Goal: Task Accomplishment & Management: Manage account settings

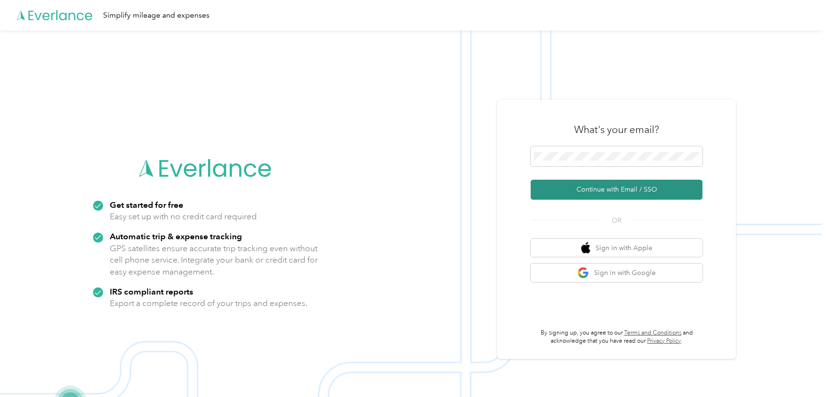
click at [618, 189] on button "Continue with Email / SSO" at bounding box center [617, 190] width 172 height 20
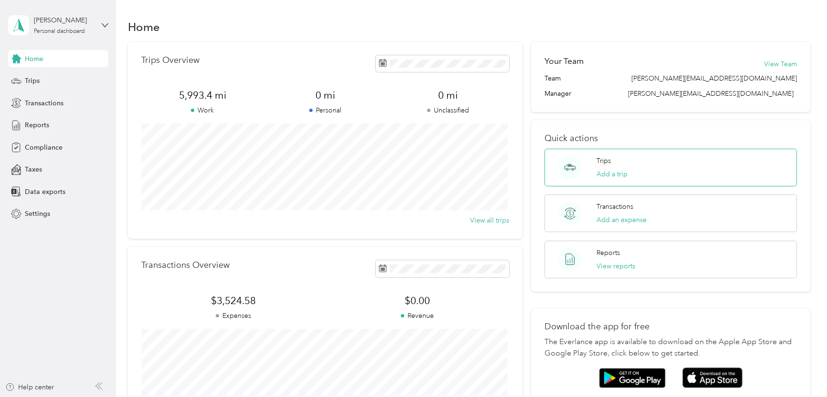
click at [622, 168] on div "Trips Add a trip" at bounding box center [611, 167] width 31 height 23
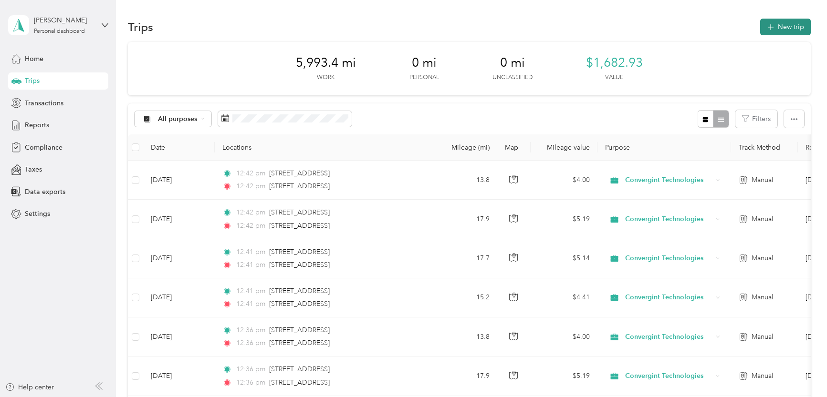
click at [787, 24] on button "New trip" at bounding box center [785, 27] width 51 height 17
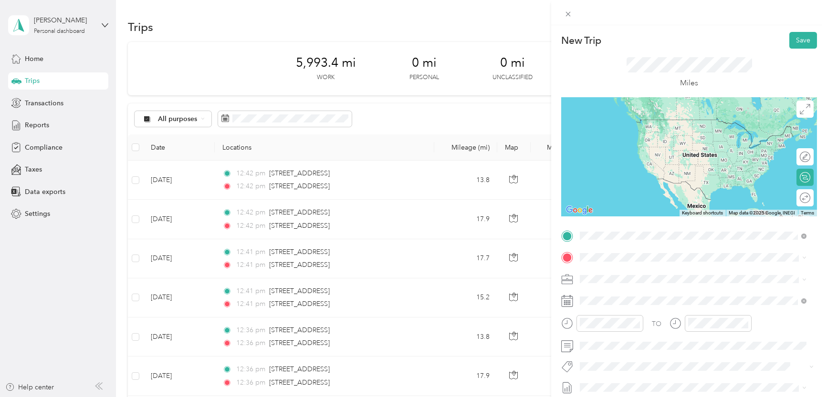
click at [635, 281] on li "[STREET_ADDRESS][US_STATE]" at bounding box center [692, 271] width 233 height 20
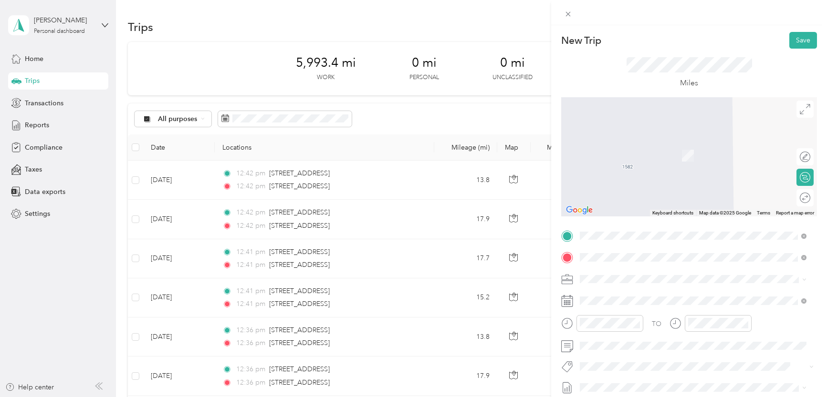
click at [620, 293] on span "[STREET_ADDRESS][US_STATE]" at bounding box center [645, 292] width 95 height 9
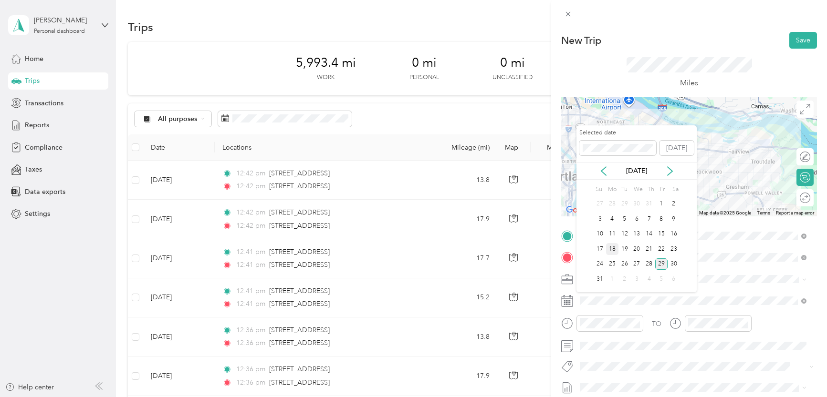
click at [614, 252] on div "18" at bounding box center [612, 249] width 12 height 12
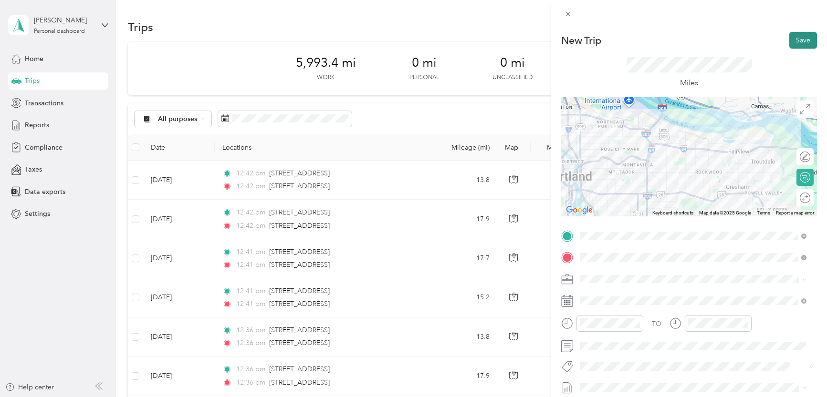
click at [795, 43] on button "Save" at bounding box center [803, 40] width 28 height 17
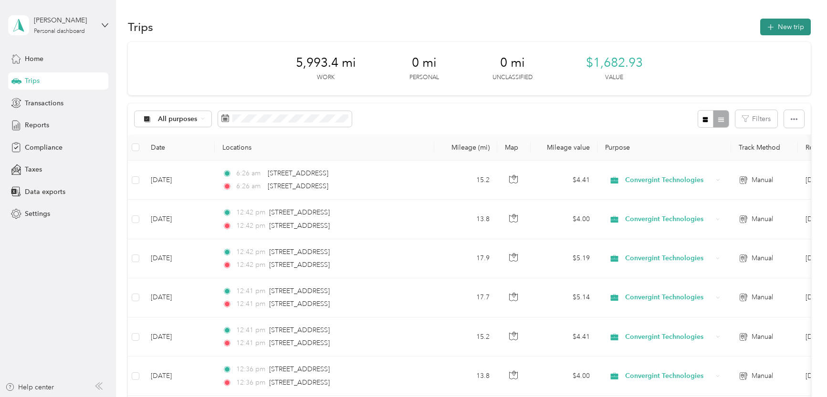
click at [800, 24] on button "New trip" at bounding box center [785, 27] width 51 height 17
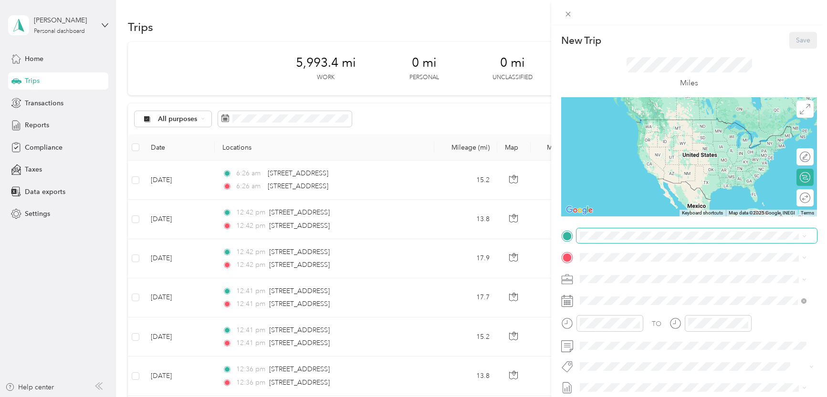
click at [605, 230] on span at bounding box center [696, 236] width 240 height 15
click at [640, 275] on span "[STREET_ADDRESS][US_STATE]" at bounding box center [645, 270] width 95 height 9
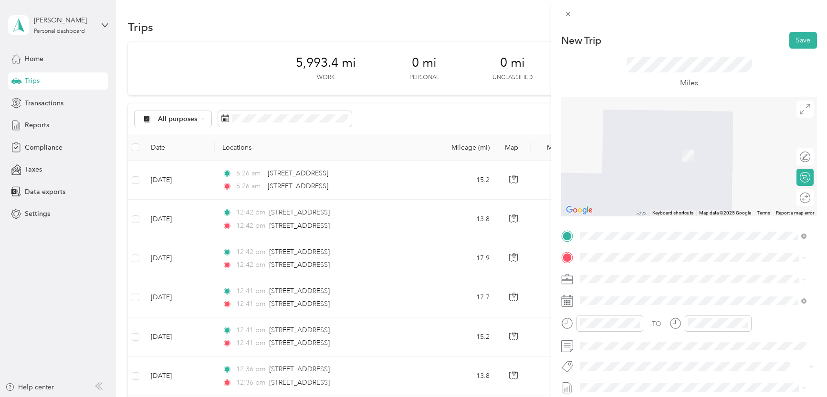
click at [656, 143] on span "[STREET_ADDRESS][US_STATE]" at bounding box center [645, 139] width 95 height 9
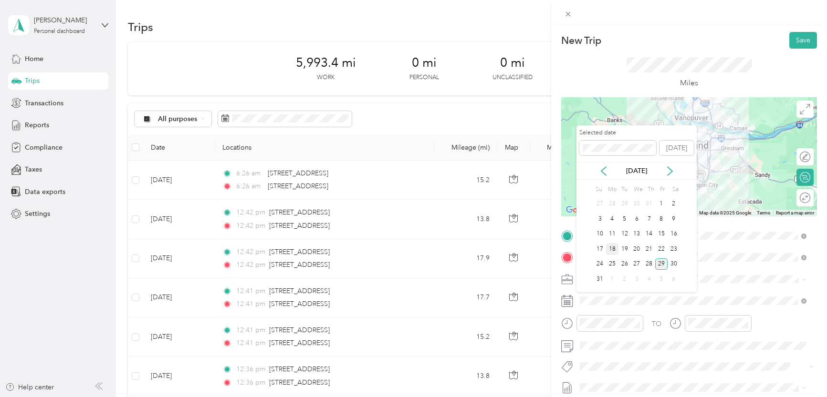
click at [612, 249] on div "18" at bounding box center [612, 249] width 12 height 12
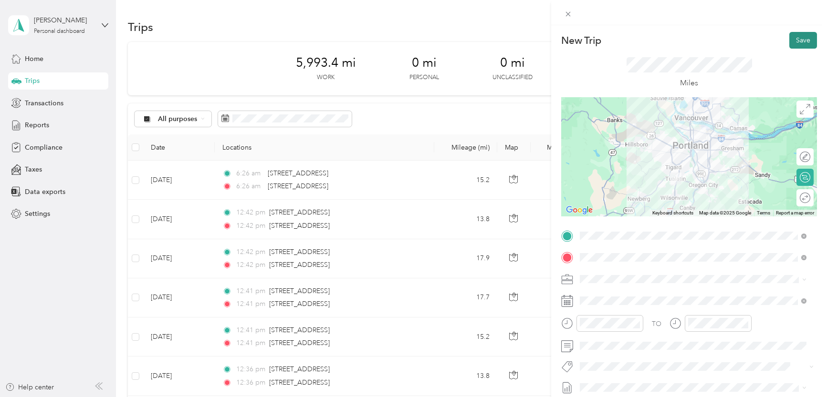
click at [797, 43] on button "Save" at bounding box center [803, 40] width 28 height 17
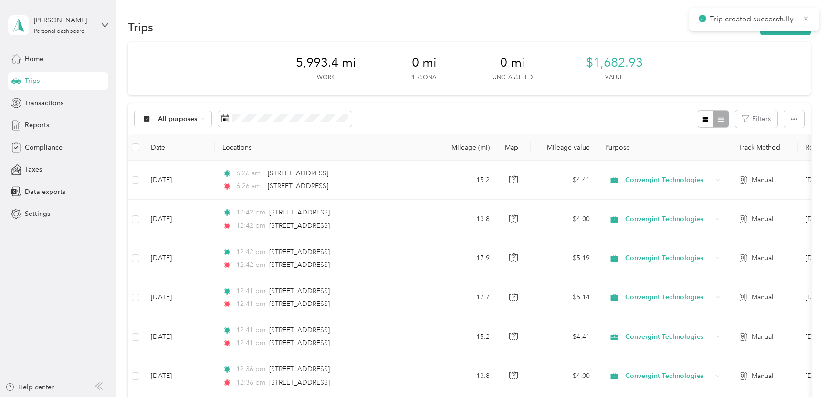
click at [808, 18] on icon at bounding box center [806, 18] width 8 height 9
click at [796, 26] on button "New trip" at bounding box center [785, 27] width 51 height 17
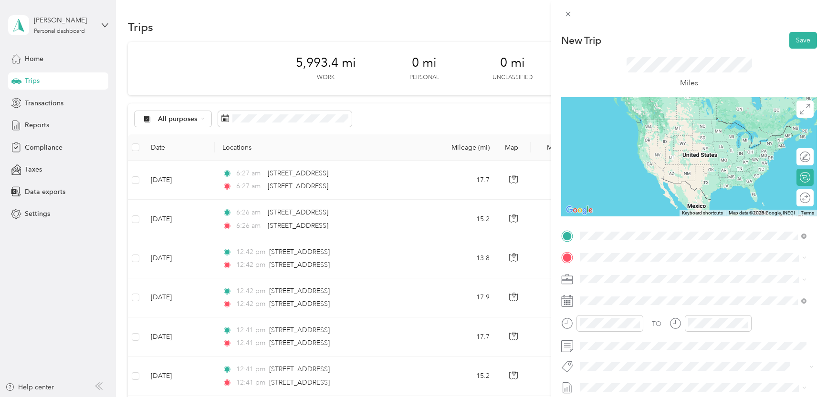
click at [637, 270] on span "[STREET_ADDRESS][US_STATE]" at bounding box center [645, 270] width 95 height 9
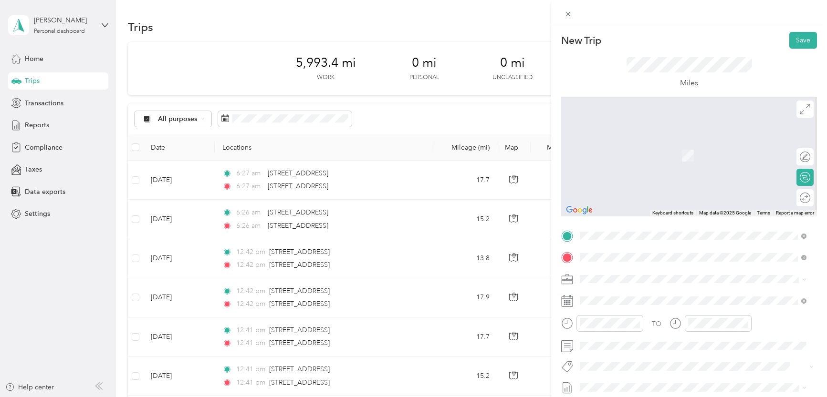
click at [627, 290] on span "[STREET_ADDRESS][US_STATE]" at bounding box center [645, 292] width 95 height 9
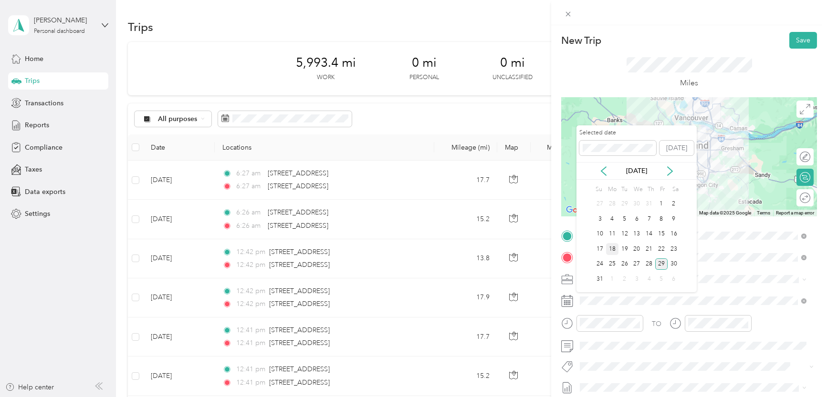
click at [610, 247] on div "18" at bounding box center [612, 249] width 12 height 12
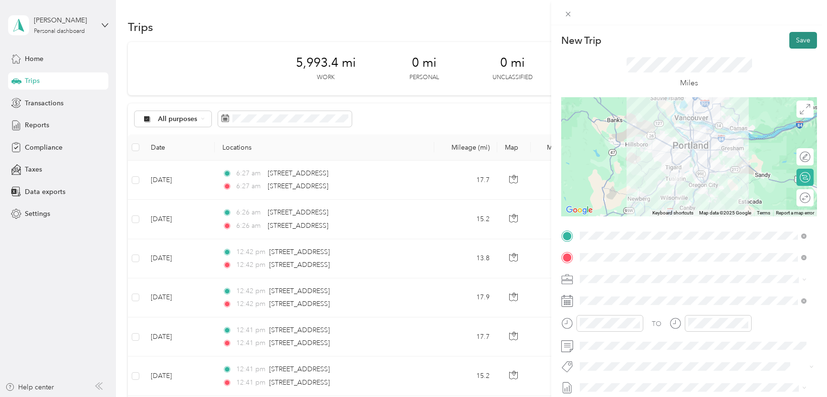
click at [803, 39] on button "Save" at bounding box center [803, 40] width 28 height 17
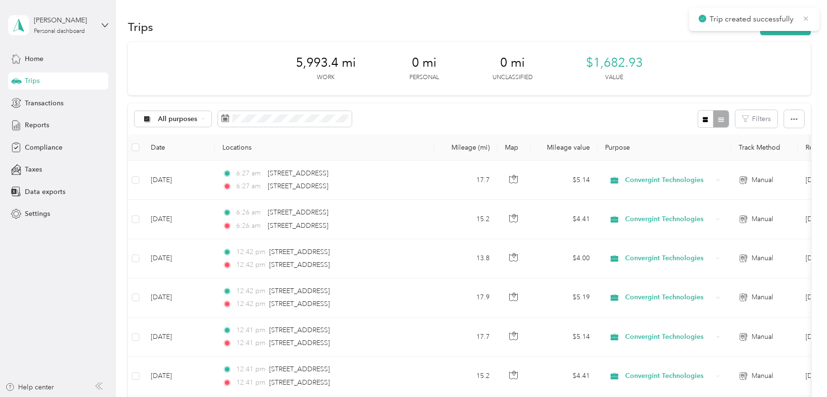
click at [807, 18] on icon at bounding box center [806, 18] width 8 height 9
click at [790, 24] on button "New trip" at bounding box center [785, 27] width 51 height 17
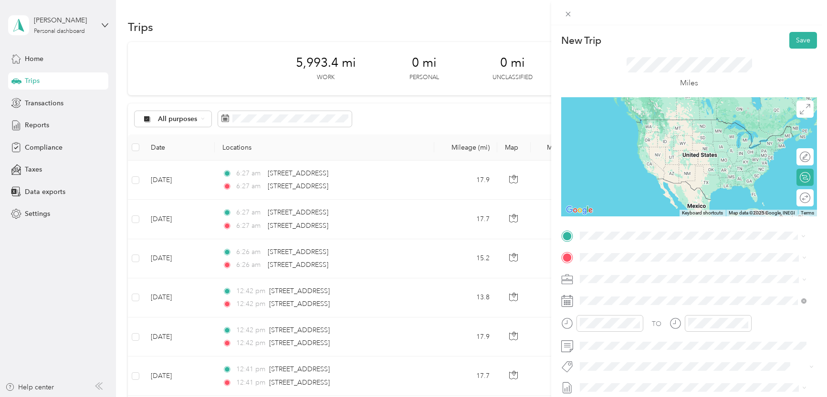
click at [624, 275] on span "[STREET_ADDRESS][US_STATE]" at bounding box center [645, 270] width 95 height 9
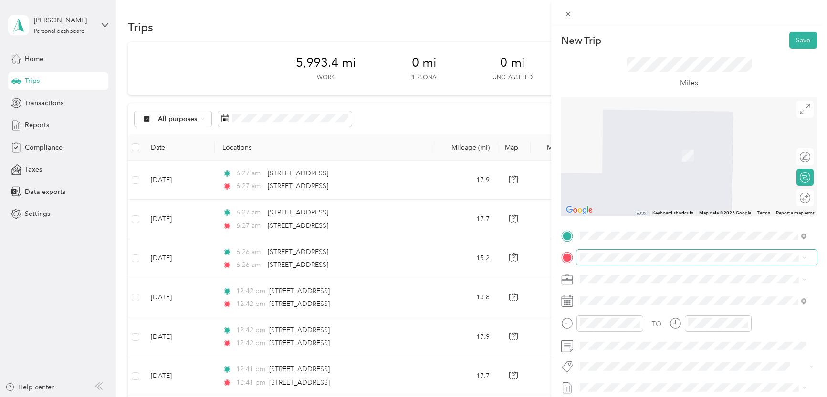
click at [615, 263] on span at bounding box center [696, 257] width 240 height 15
click at [664, 136] on div "[STREET_ADDRESS][US_STATE]" at bounding box center [693, 141] width 220 height 13
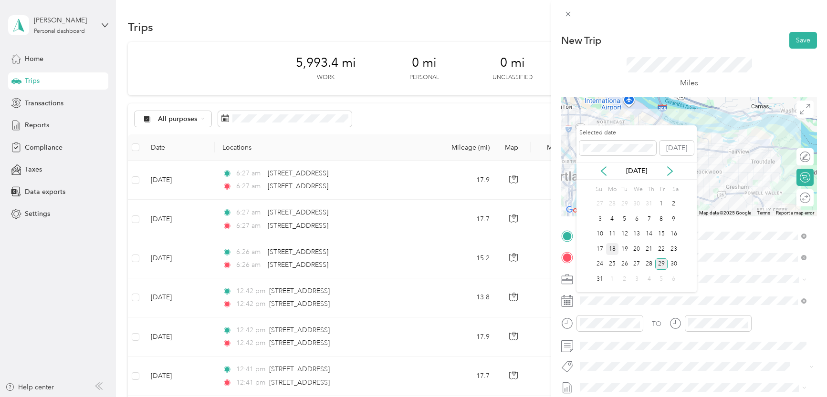
click at [613, 247] on div "18" at bounding box center [612, 249] width 12 height 12
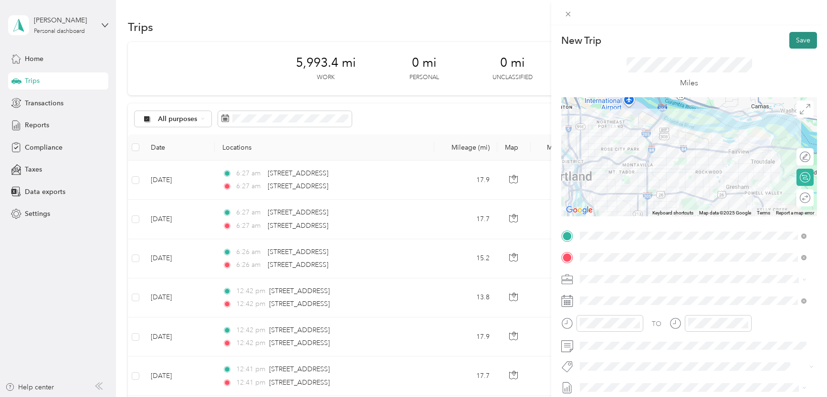
click at [798, 34] on button "Save" at bounding box center [803, 40] width 28 height 17
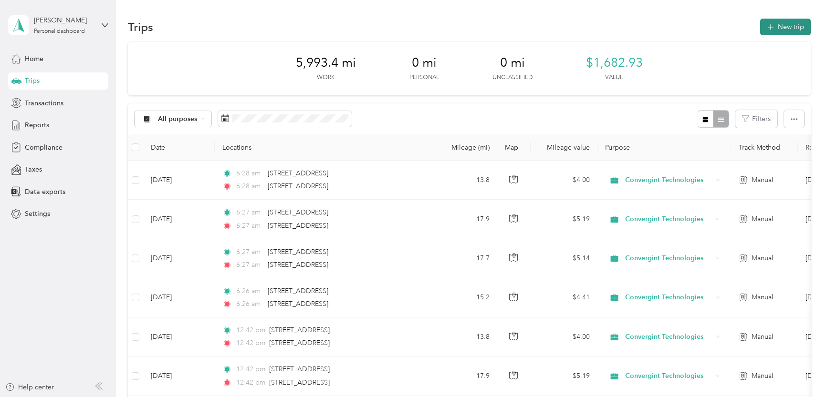
click at [786, 25] on button "New trip" at bounding box center [785, 27] width 51 height 17
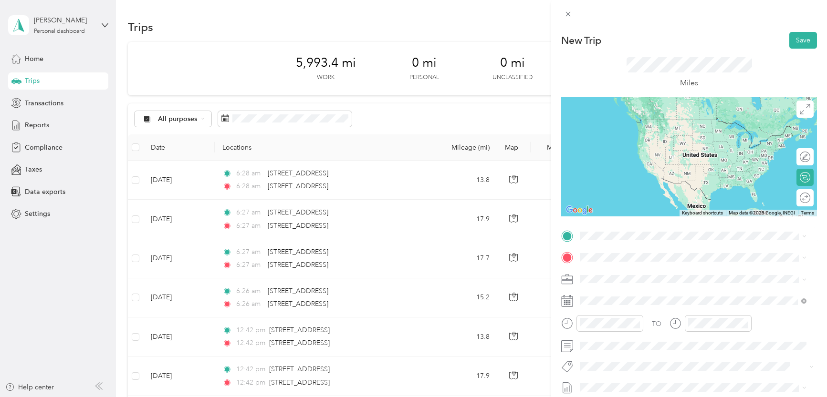
click at [629, 270] on span "[STREET_ADDRESS][US_STATE]" at bounding box center [645, 267] width 95 height 9
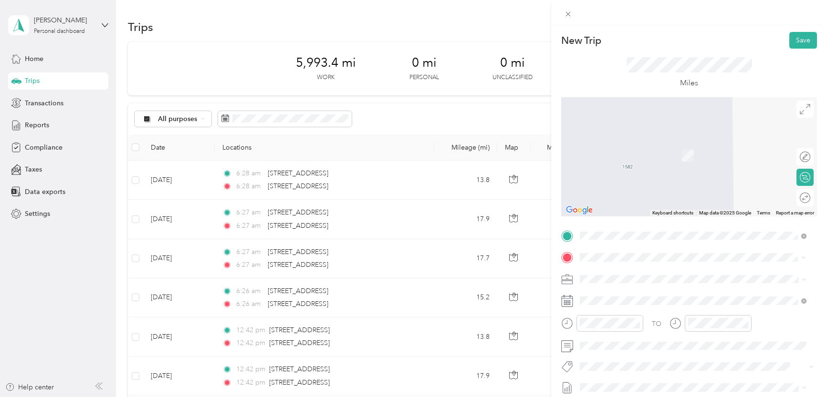
click at [688, 296] on span "[STREET_ADDRESS][US_STATE]" at bounding box center [645, 292] width 95 height 9
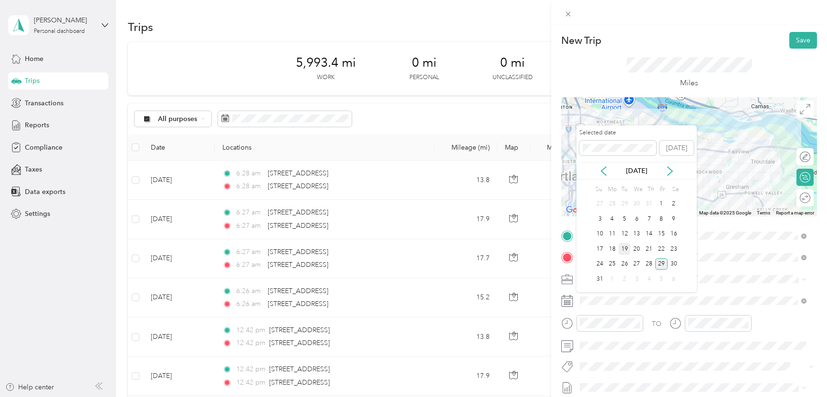
click at [626, 251] on div "19" at bounding box center [624, 249] width 12 height 12
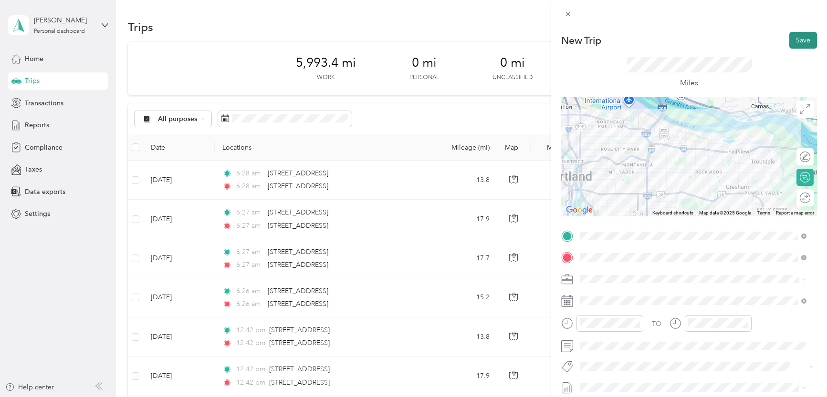
click at [796, 41] on button "Save" at bounding box center [803, 40] width 28 height 17
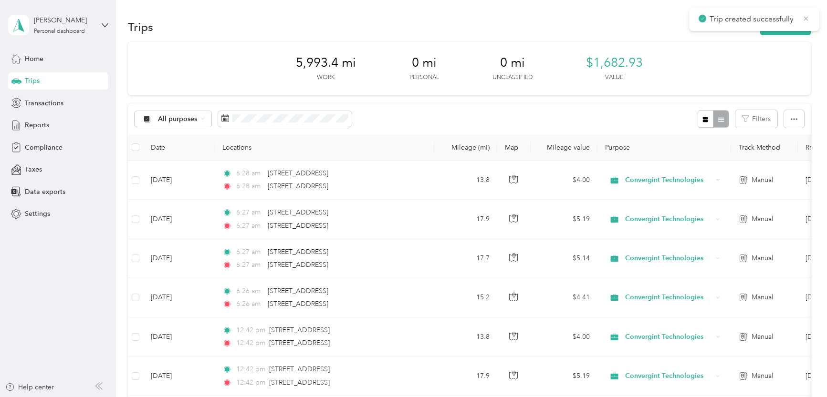
click at [805, 19] on icon at bounding box center [806, 18] width 8 height 9
click at [793, 26] on button "New trip" at bounding box center [785, 27] width 51 height 17
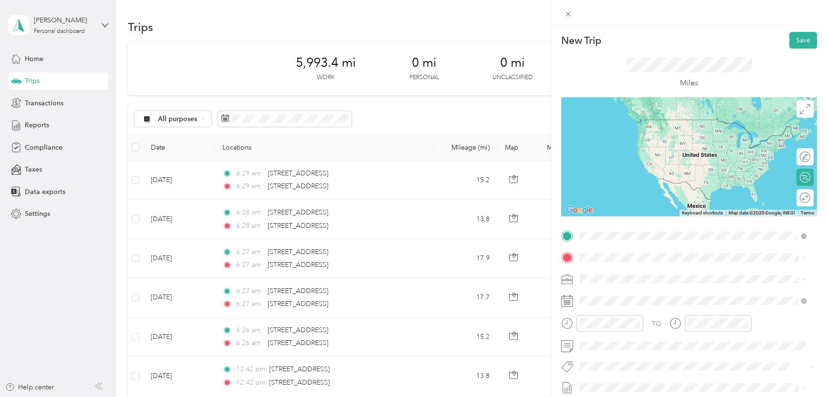
click at [616, 275] on span "[STREET_ADDRESS][US_STATE]" at bounding box center [645, 270] width 95 height 9
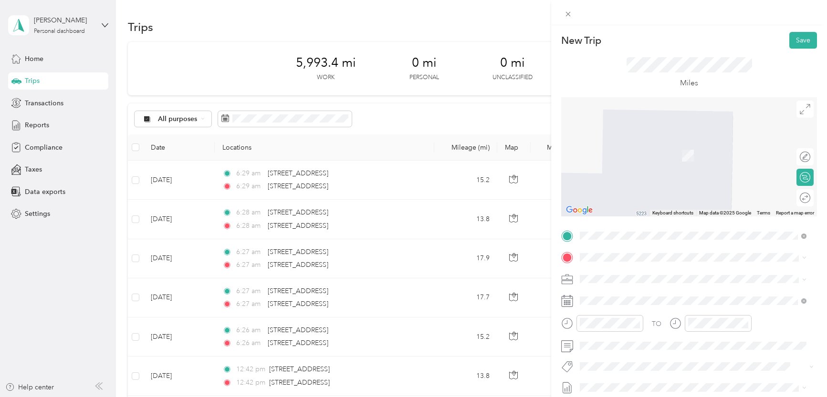
click at [634, 145] on span "[STREET_ADDRESS][US_STATE]" at bounding box center [645, 141] width 95 height 9
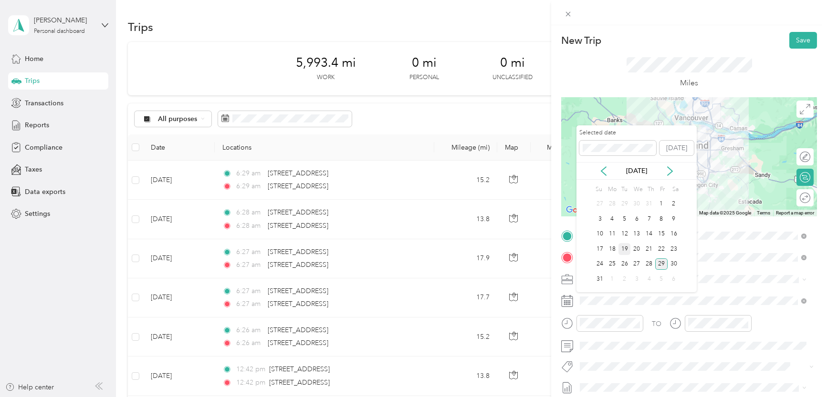
click at [624, 250] on div "19" at bounding box center [624, 249] width 12 height 12
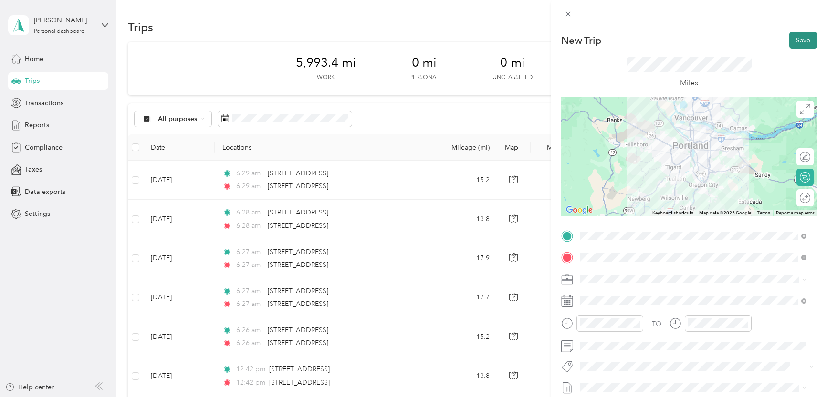
click at [797, 36] on button "Save" at bounding box center [803, 40] width 28 height 17
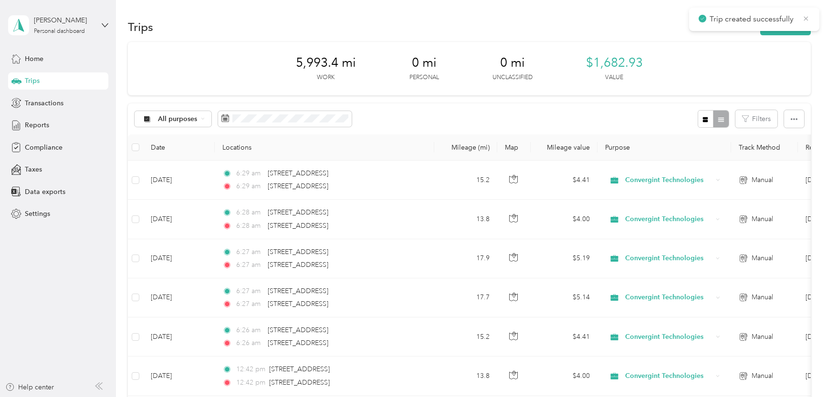
click at [809, 18] on icon at bounding box center [806, 18] width 8 height 9
click at [796, 28] on button "New trip" at bounding box center [785, 27] width 51 height 17
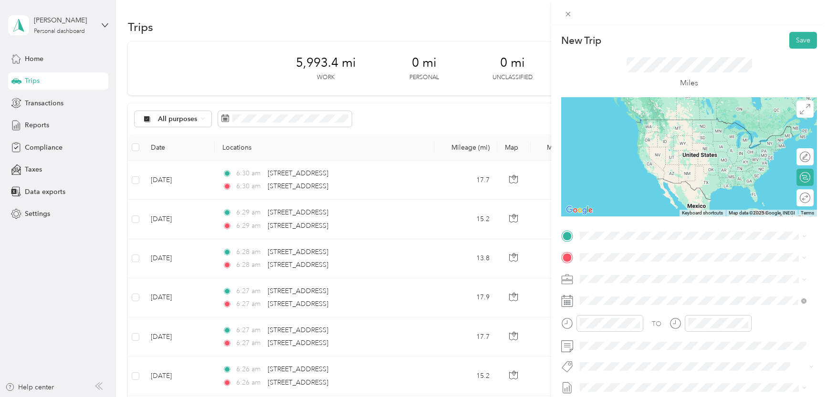
click at [645, 272] on span "[STREET_ADDRESS][US_STATE]" at bounding box center [645, 267] width 95 height 9
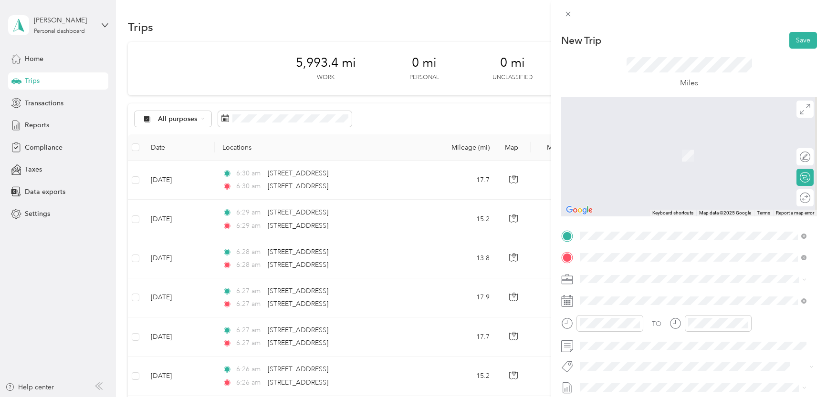
click at [645, 296] on span "[STREET_ADDRESS][US_STATE]" at bounding box center [645, 292] width 95 height 9
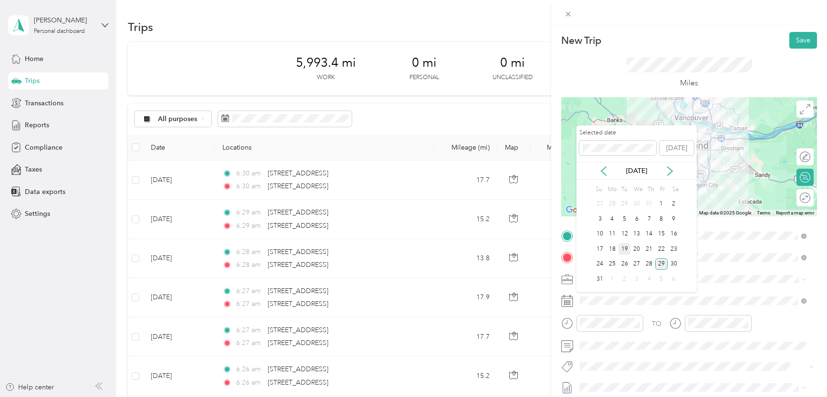
click at [624, 248] on div "19" at bounding box center [624, 249] width 12 height 12
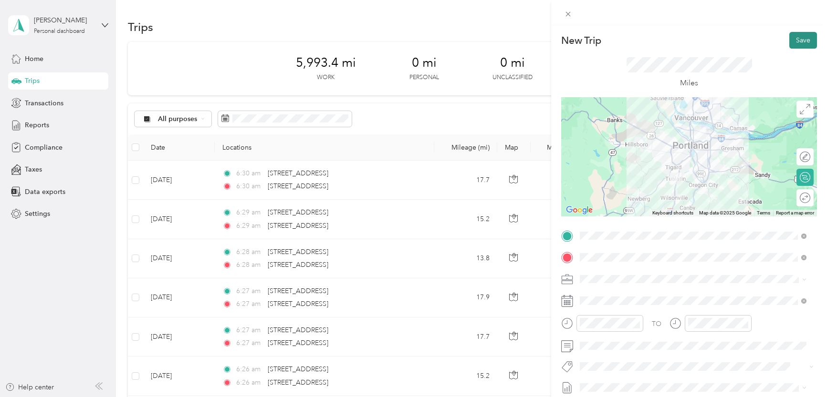
click at [800, 43] on button "Save" at bounding box center [803, 40] width 28 height 17
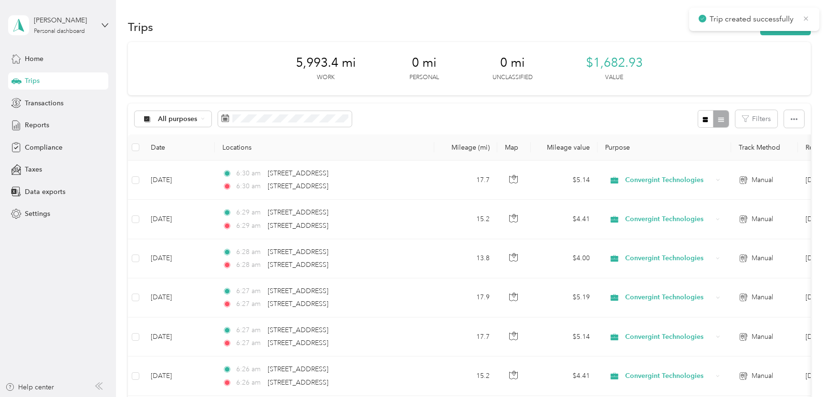
click at [806, 16] on icon at bounding box center [806, 18] width 8 height 9
click at [788, 26] on button "New trip" at bounding box center [785, 27] width 51 height 17
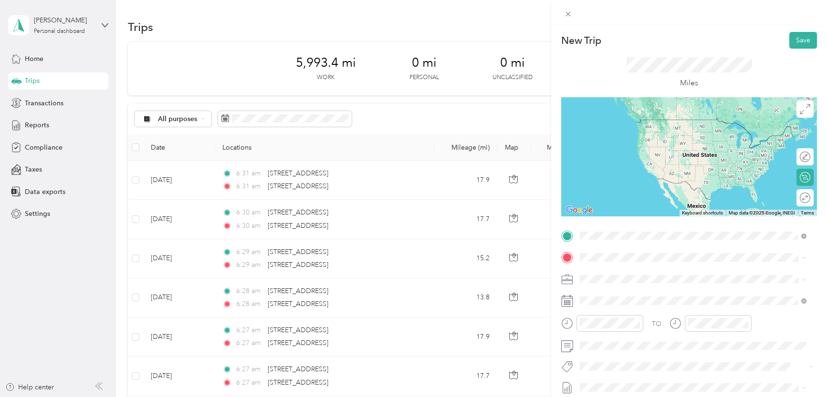
click at [628, 275] on span "[STREET_ADDRESS][US_STATE]" at bounding box center [645, 270] width 95 height 9
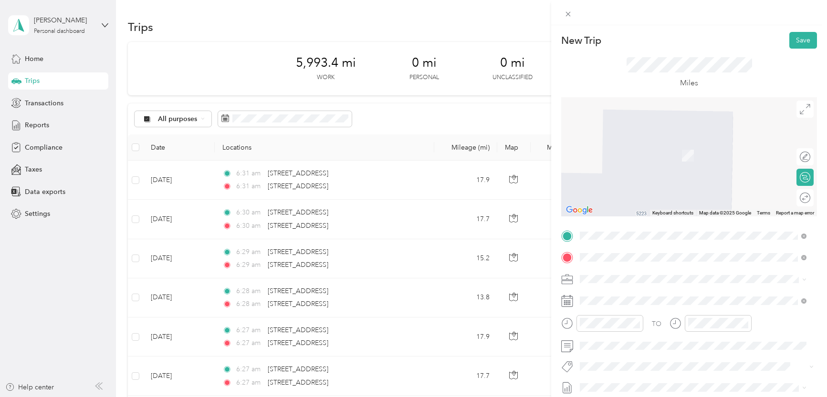
click at [646, 146] on span "[STREET_ADDRESS][US_STATE]" at bounding box center [645, 141] width 95 height 9
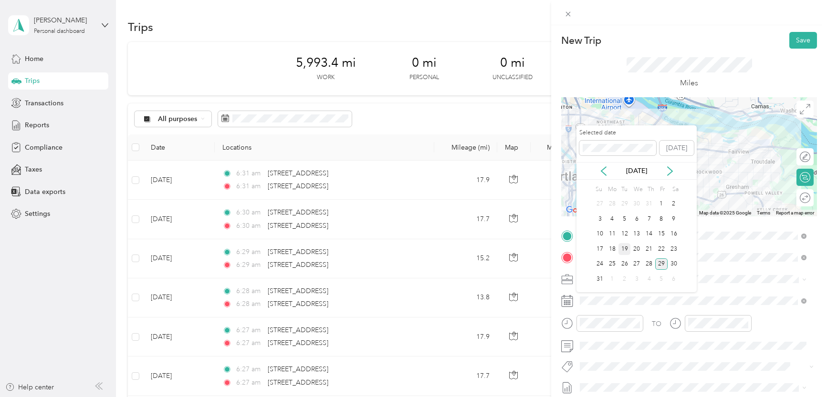
click at [626, 247] on div "19" at bounding box center [624, 249] width 12 height 12
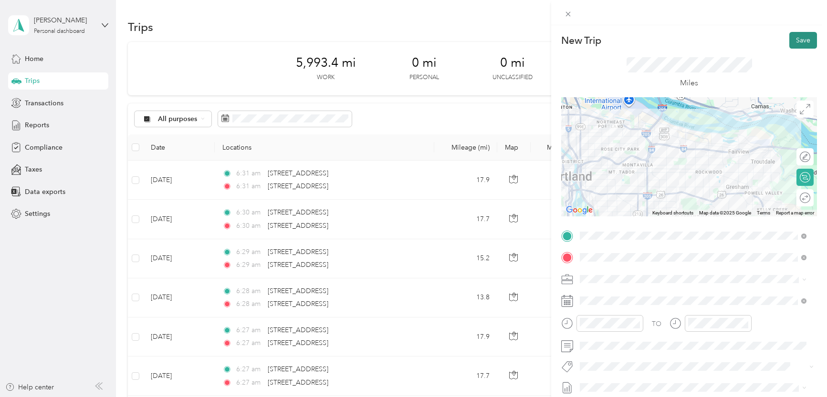
click at [793, 42] on button "Save" at bounding box center [803, 40] width 28 height 17
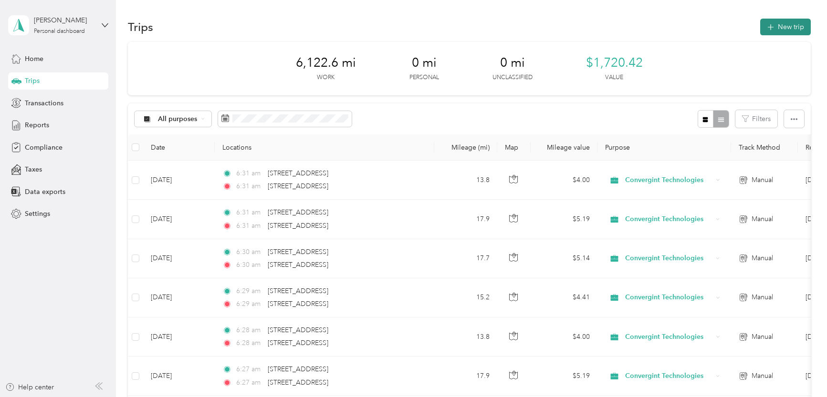
click at [780, 26] on button "New trip" at bounding box center [785, 27] width 51 height 17
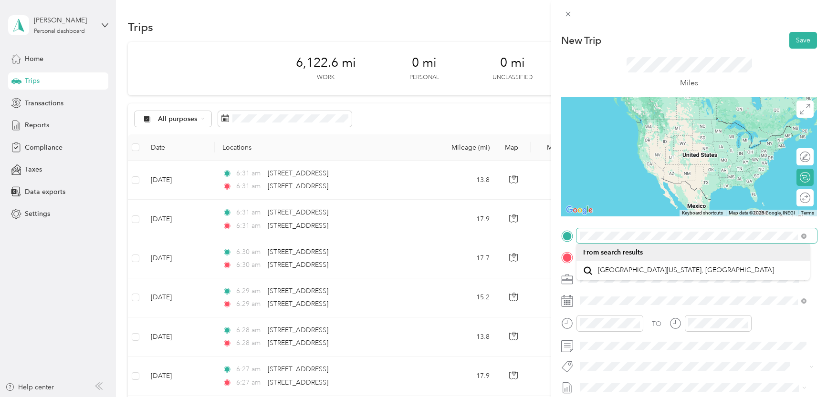
click at [562, 241] on div at bounding box center [689, 236] width 256 height 15
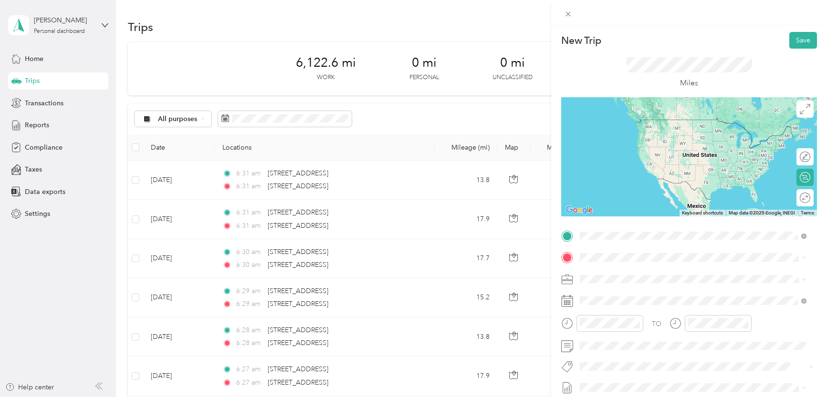
click at [613, 271] on span "[STREET_ADDRESS][US_STATE]" at bounding box center [645, 270] width 95 height 9
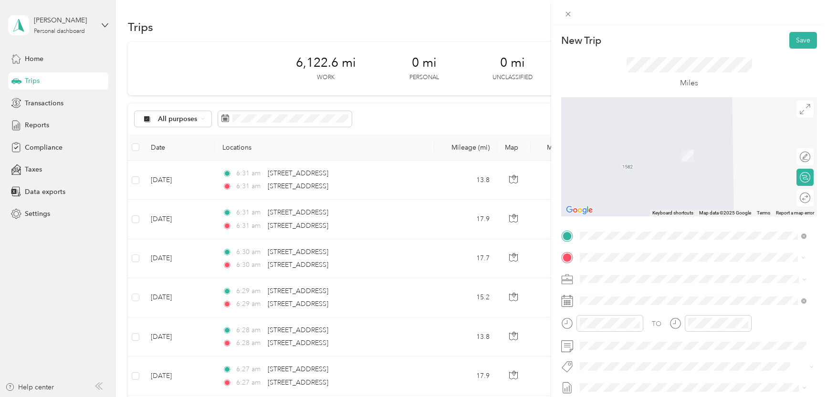
click at [646, 295] on span "[STREET_ADDRESS][US_STATE]" at bounding box center [645, 291] width 95 height 9
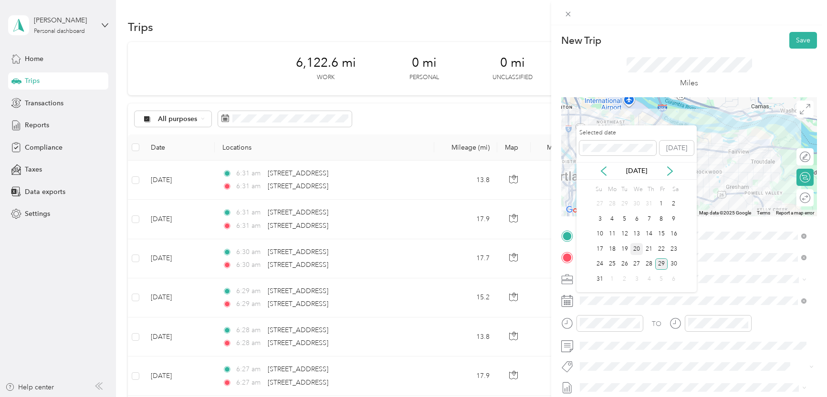
click at [636, 250] on div "20" at bounding box center [636, 249] width 12 height 12
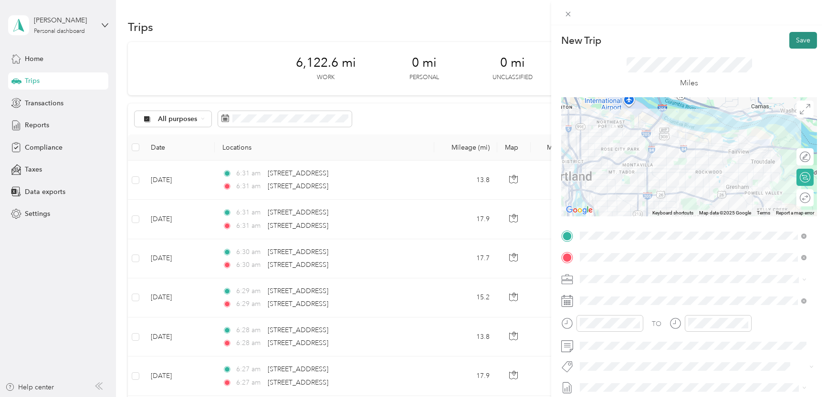
click at [806, 40] on button "Save" at bounding box center [803, 40] width 28 height 17
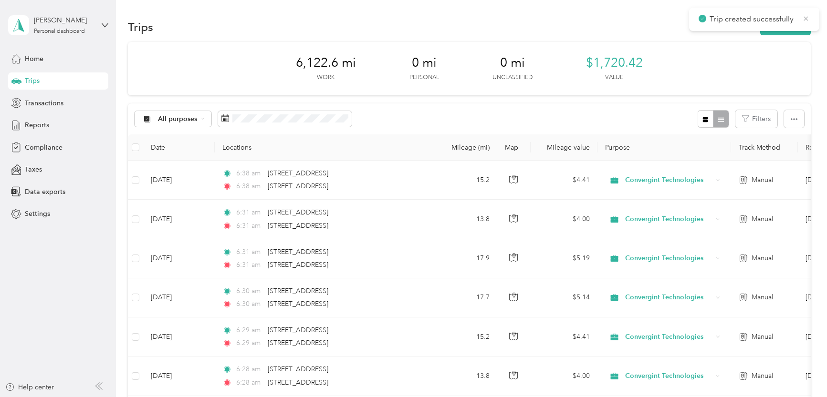
click at [806, 19] on icon at bounding box center [806, 18] width 4 height 4
click at [795, 28] on button "New trip" at bounding box center [785, 27] width 51 height 17
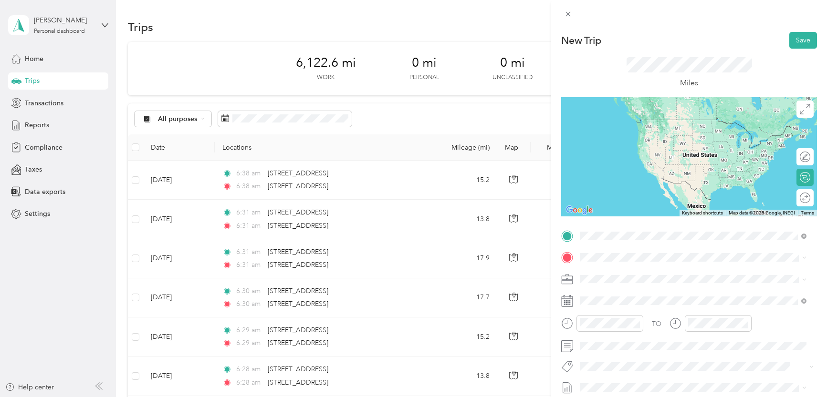
click at [613, 271] on span "[STREET_ADDRESS][US_STATE]" at bounding box center [645, 270] width 95 height 9
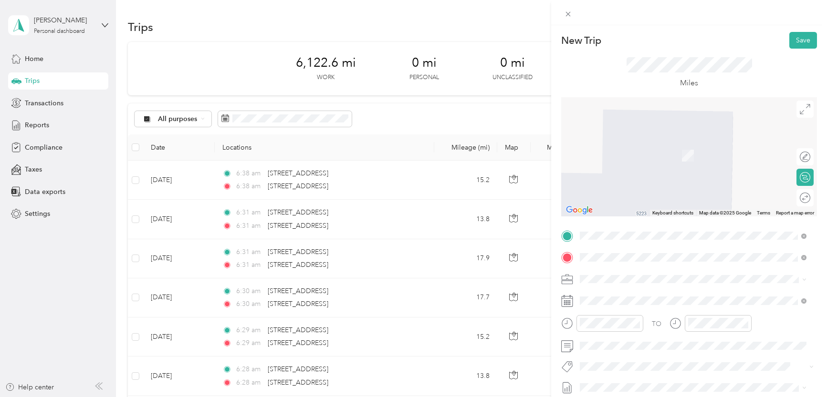
click at [645, 145] on span "[STREET_ADDRESS][US_STATE]" at bounding box center [645, 141] width 95 height 9
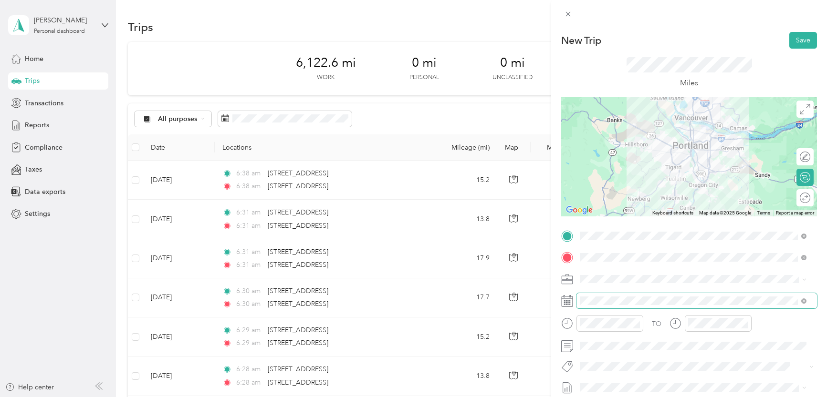
click at [608, 306] on span at bounding box center [696, 300] width 240 height 15
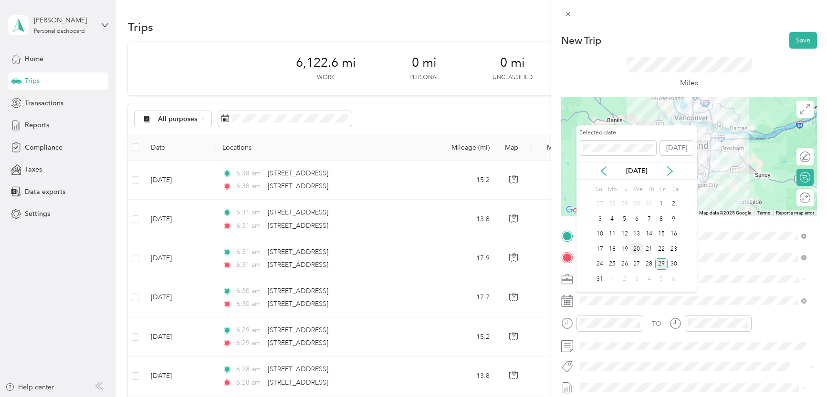
click at [636, 249] on div "20" at bounding box center [636, 249] width 12 height 12
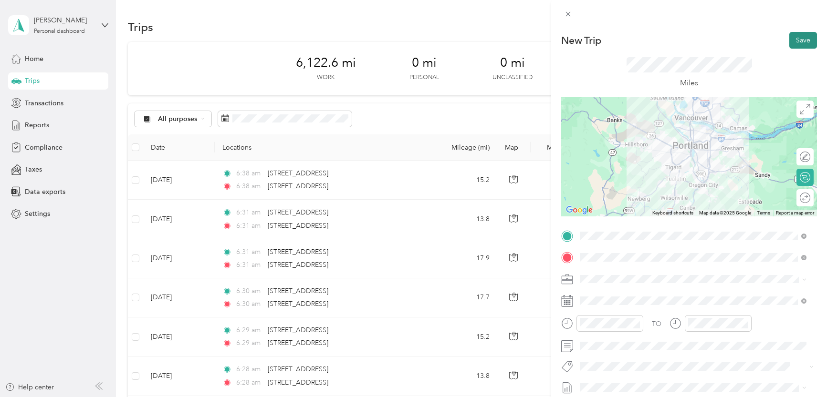
click at [801, 37] on button "Save" at bounding box center [803, 40] width 28 height 17
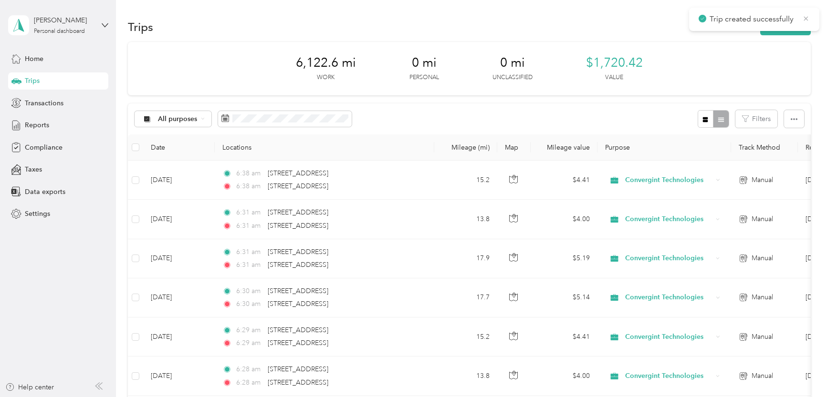
click at [804, 19] on icon at bounding box center [806, 18] width 8 height 9
click at [788, 26] on button "New trip" at bounding box center [785, 27] width 51 height 17
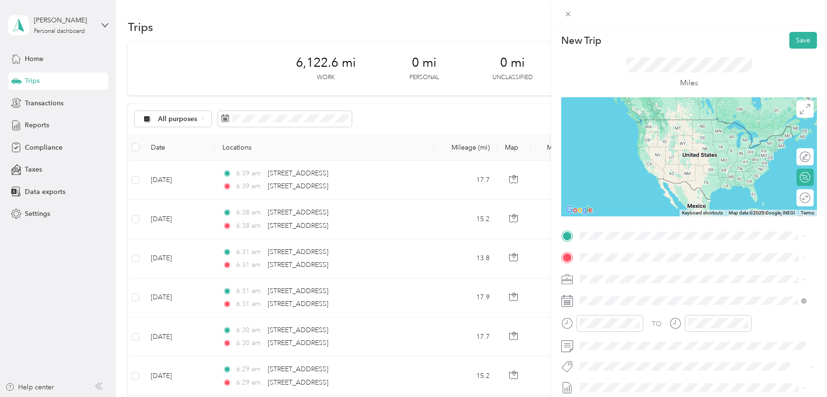
click at [618, 275] on span "[STREET_ADDRESS][US_STATE]" at bounding box center [645, 270] width 95 height 9
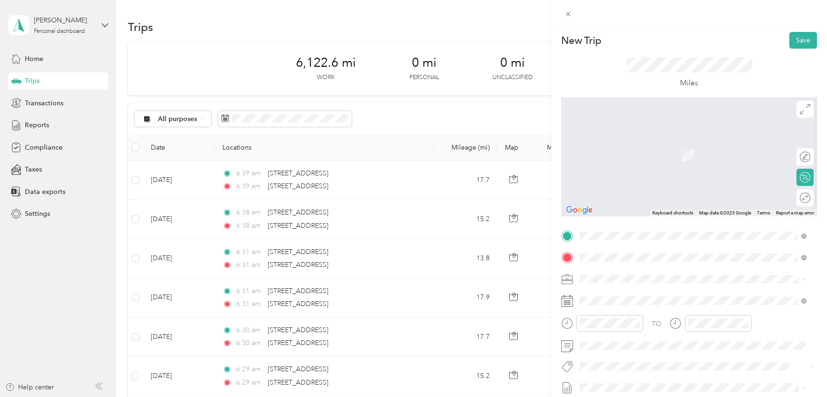
click at [632, 296] on span "[STREET_ADDRESS][US_STATE]" at bounding box center [645, 292] width 95 height 9
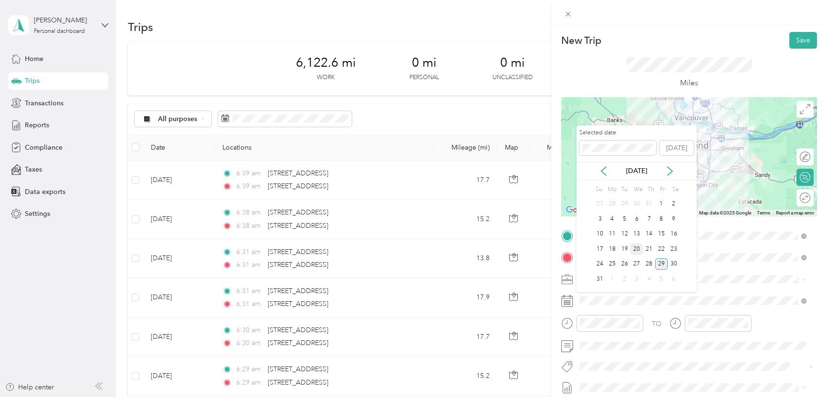
click at [635, 247] on div "20" at bounding box center [636, 249] width 12 height 12
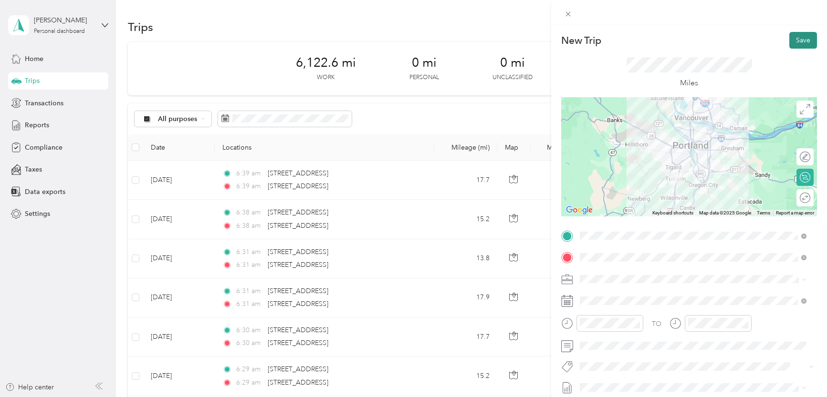
click at [793, 41] on button "Save" at bounding box center [803, 40] width 28 height 17
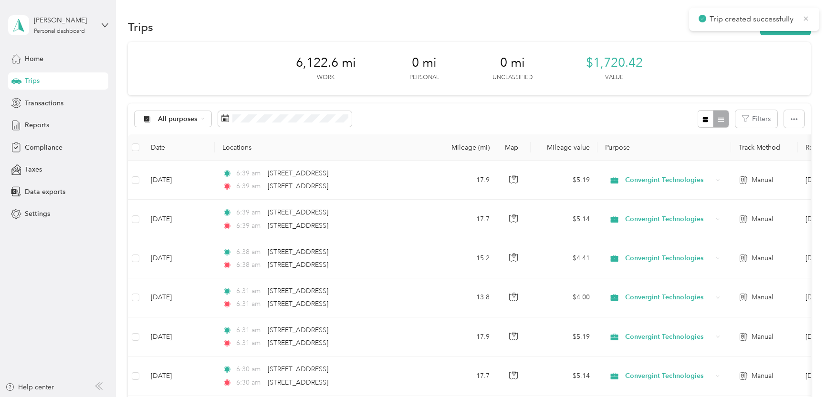
click at [806, 20] on icon at bounding box center [806, 18] width 8 height 9
click at [778, 24] on button "New trip" at bounding box center [785, 27] width 51 height 17
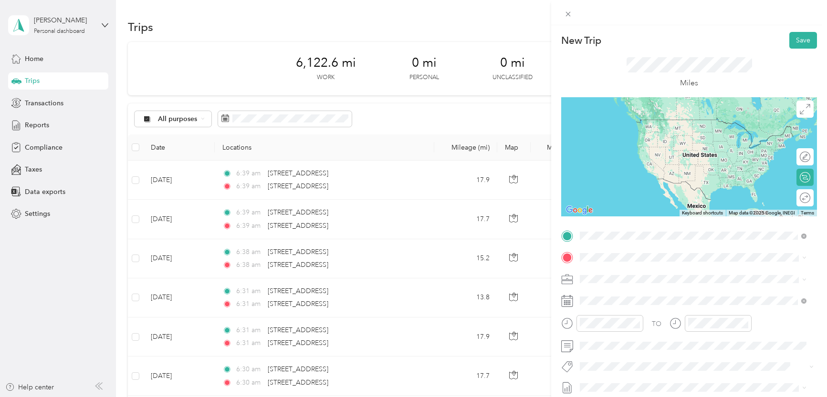
click at [625, 267] on span "[STREET_ADDRESS][US_STATE]" at bounding box center [645, 270] width 95 height 9
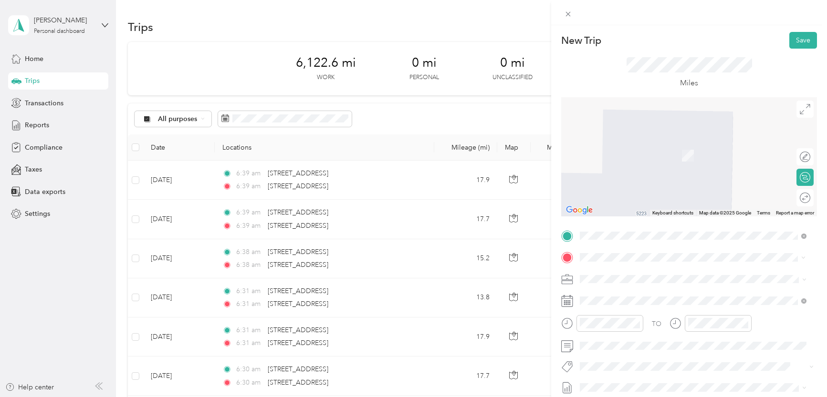
click at [631, 146] on span "[STREET_ADDRESS][US_STATE]" at bounding box center [645, 141] width 95 height 9
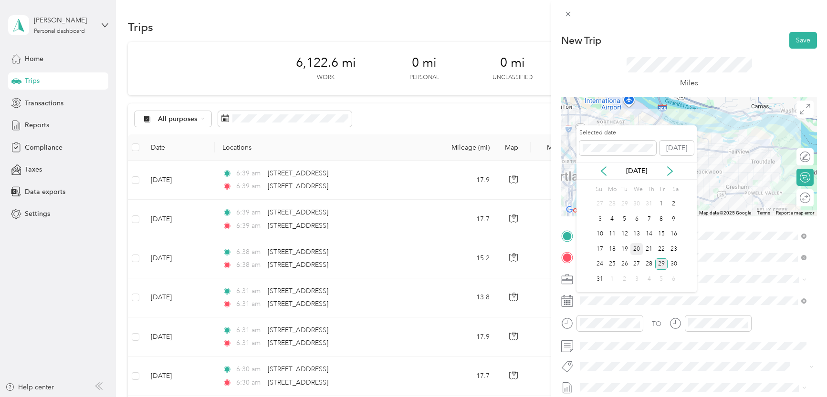
click at [638, 251] on div "20" at bounding box center [636, 249] width 12 height 12
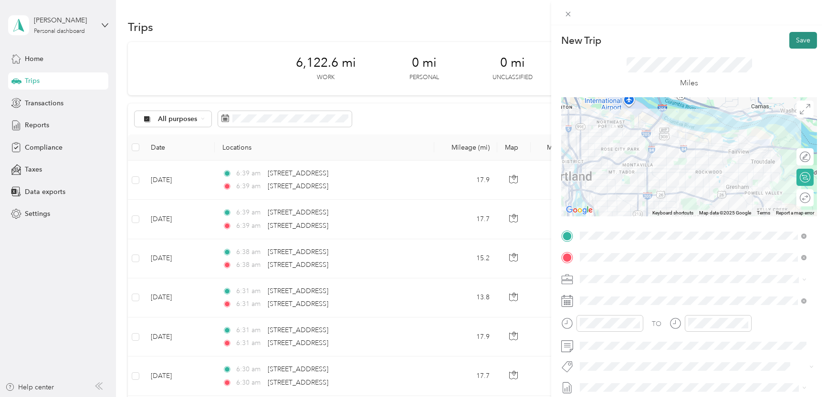
click at [797, 39] on button "Save" at bounding box center [803, 40] width 28 height 17
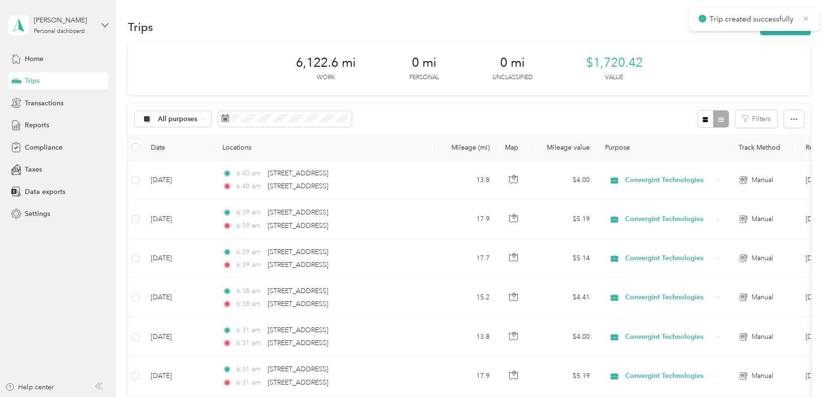
click at [809, 19] on icon at bounding box center [806, 18] width 8 height 9
click at [781, 27] on button "New trip" at bounding box center [785, 27] width 51 height 17
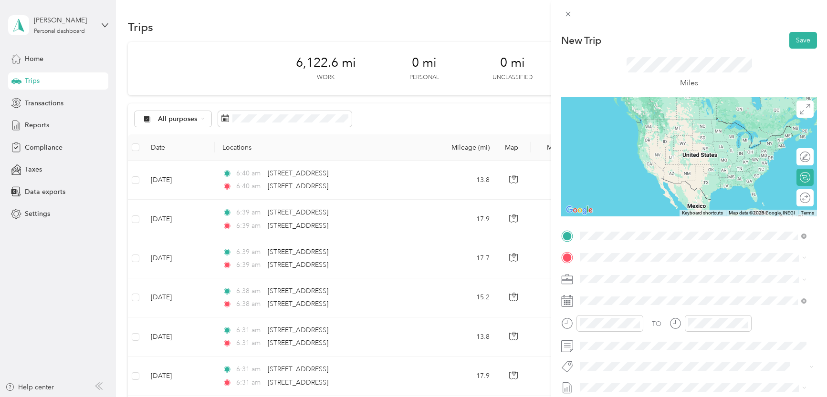
click at [650, 271] on span "[STREET_ADDRESS][US_STATE]" at bounding box center [645, 270] width 95 height 9
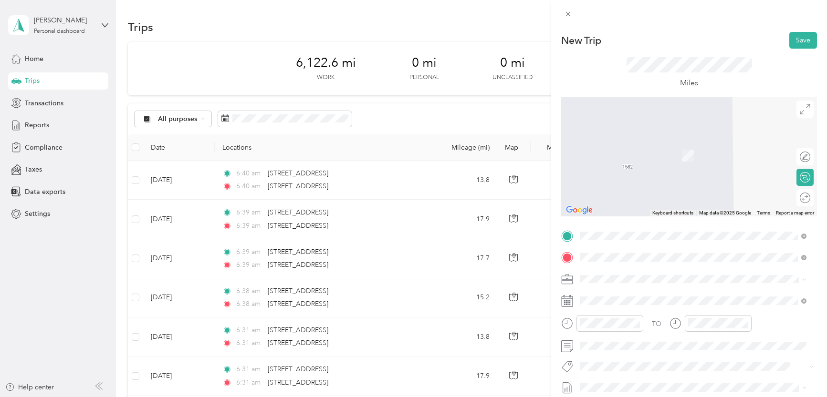
click at [636, 296] on span "[STREET_ADDRESS][US_STATE]" at bounding box center [645, 292] width 95 height 9
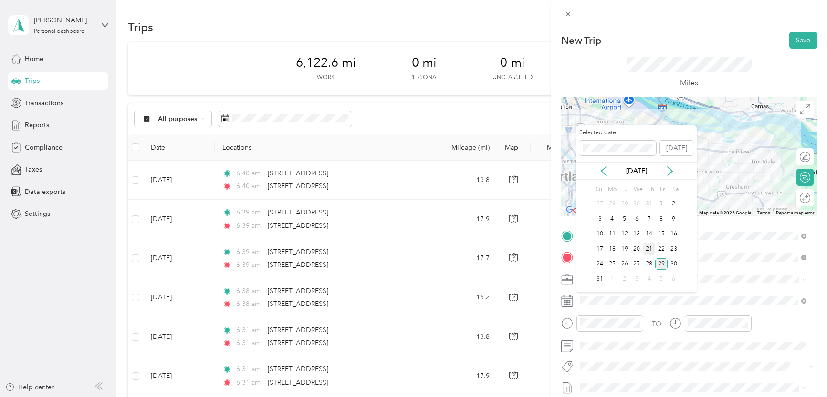
click at [648, 247] on div "21" at bounding box center [649, 249] width 12 height 12
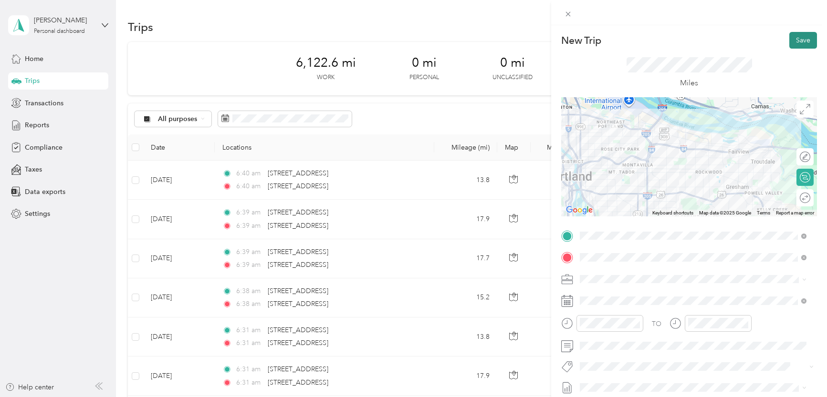
click at [791, 43] on button "Save" at bounding box center [803, 40] width 28 height 17
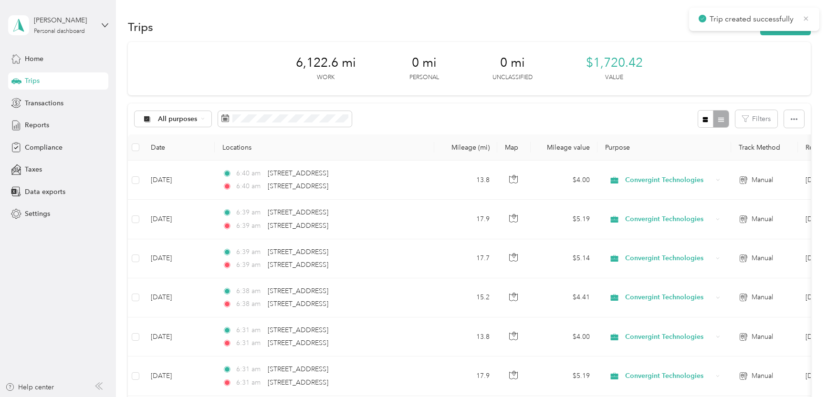
click at [805, 17] on icon at bounding box center [806, 18] width 4 height 4
click at [789, 25] on button "New trip" at bounding box center [785, 27] width 51 height 17
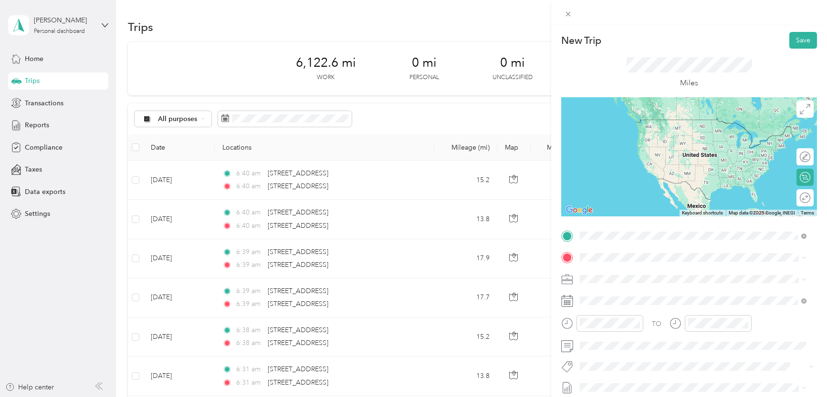
click at [638, 275] on span "[STREET_ADDRESS][US_STATE]" at bounding box center [645, 270] width 95 height 9
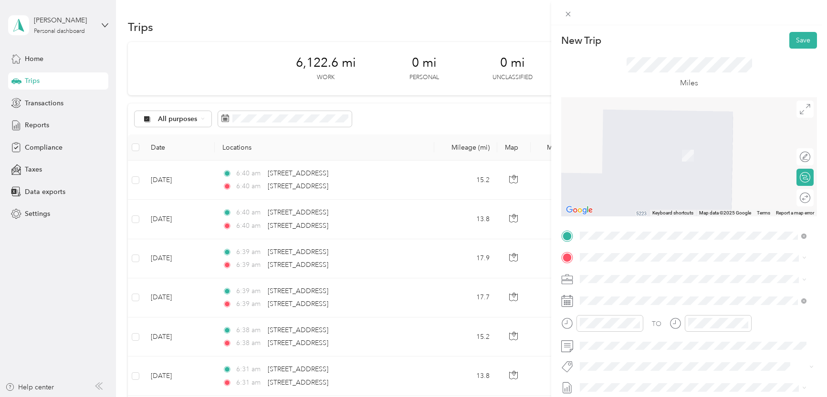
click at [614, 140] on span "[STREET_ADDRESS][US_STATE]" at bounding box center [645, 140] width 95 height 9
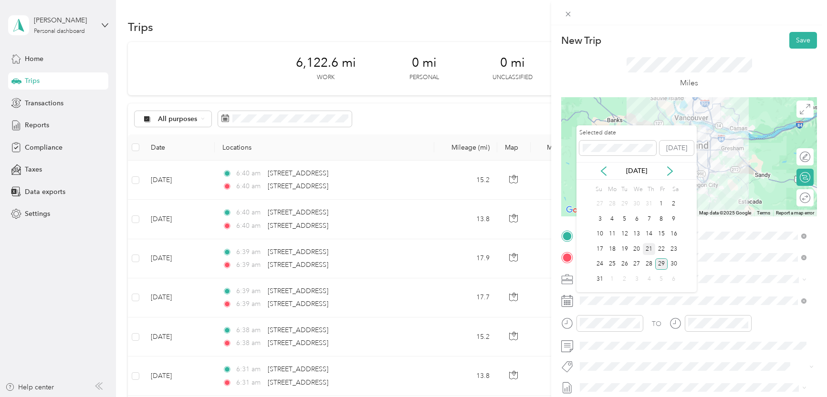
click at [646, 250] on div "21" at bounding box center [649, 249] width 12 height 12
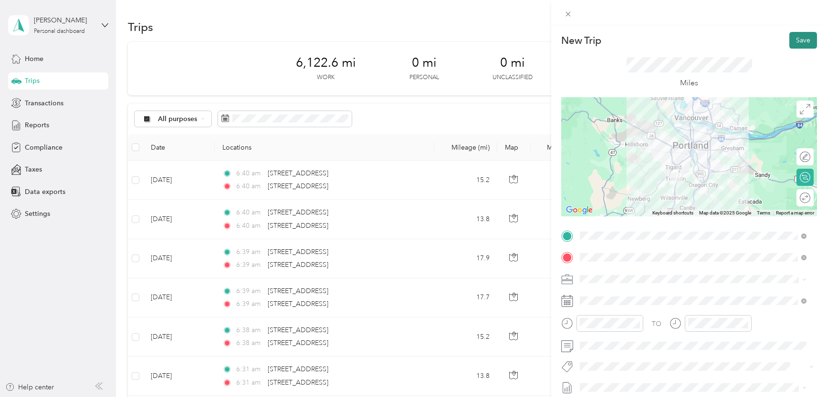
click at [800, 34] on button "Save" at bounding box center [803, 40] width 28 height 17
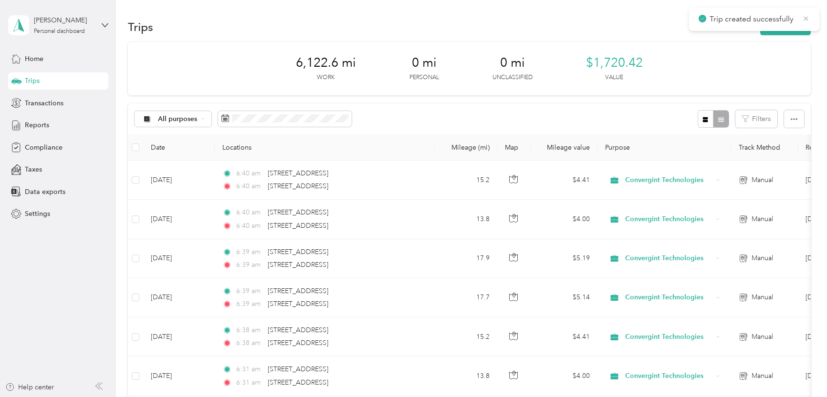
click at [807, 19] on icon at bounding box center [806, 18] width 4 height 4
click at [790, 26] on button "New trip" at bounding box center [785, 27] width 51 height 17
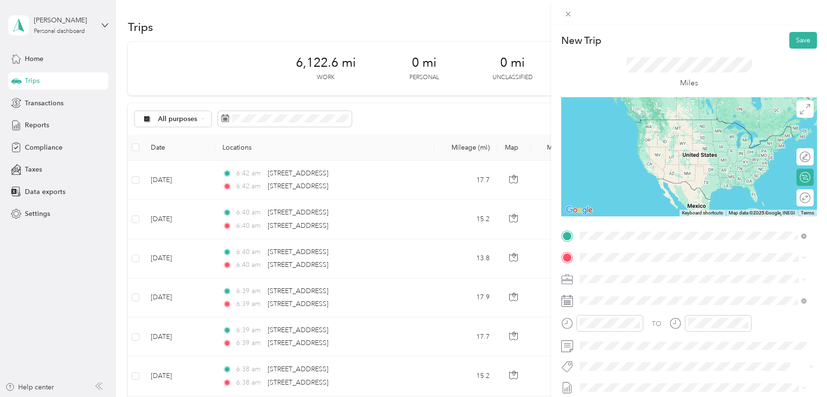
click at [640, 274] on span "[STREET_ADDRESS][US_STATE]" at bounding box center [645, 270] width 95 height 9
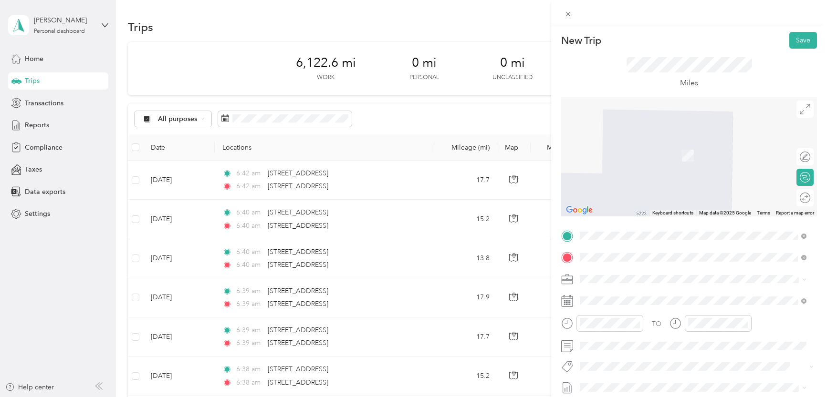
click at [642, 139] on span "[STREET_ADDRESS][US_STATE]" at bounding box center [645, 141] width 95 height 9
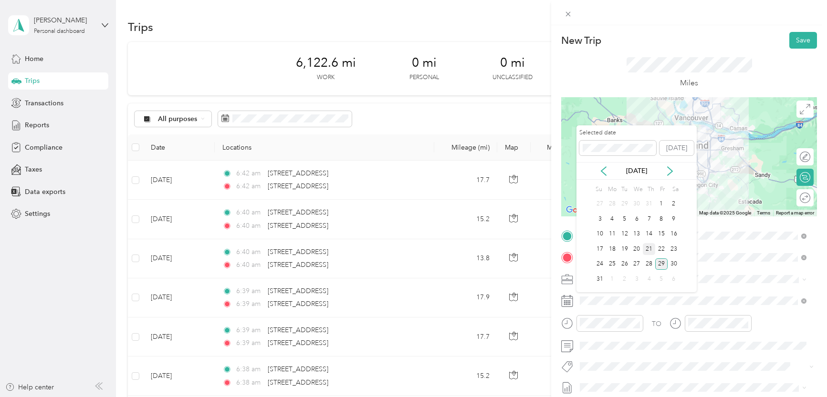
click at [650, 249] on div "21" at bounding box center [649, 249] width 12 height 12
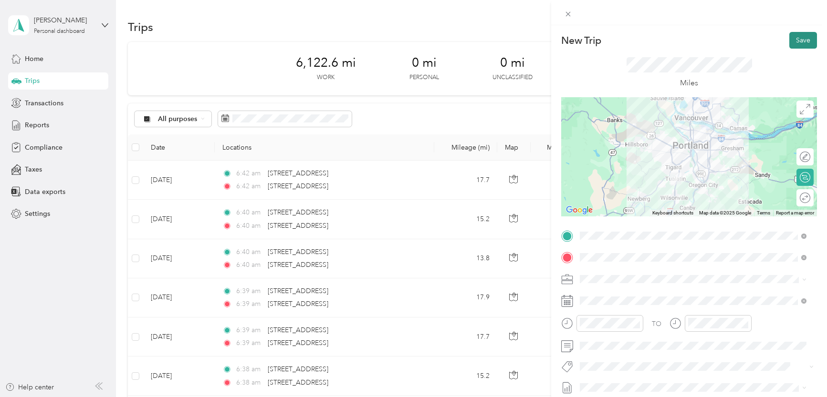
click at [802, 39] on button "Save" at bounding box center [803, 40] width 28 height 17
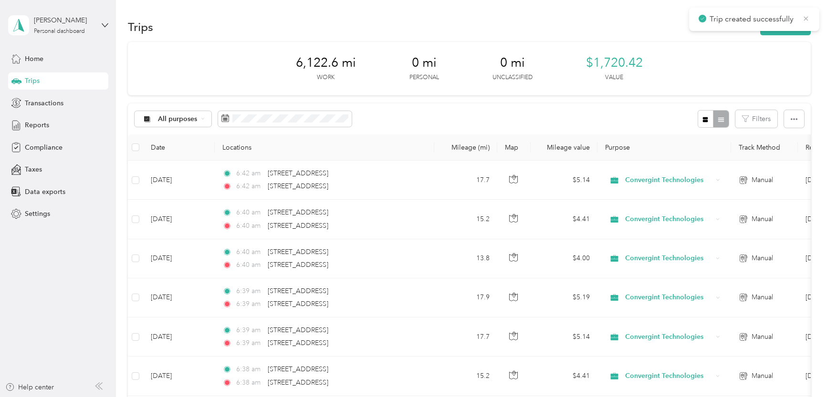
click at [806, 18] on icon at bounding box center [806, 18] width 8 height 9
click at [794, 25] on button "New trip" at bounding box center [785, 27] width 51 height 17
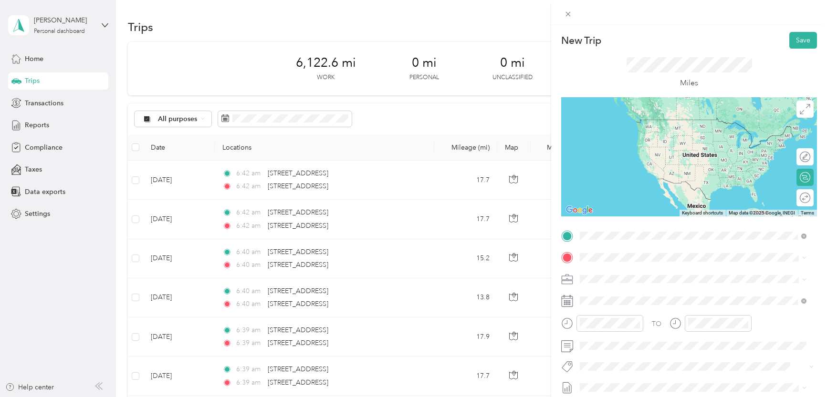
click at [651, 274] on span "[STREET_ADDRESS][US_STATE]" at bounding box center [645, 270] width 95 height 9
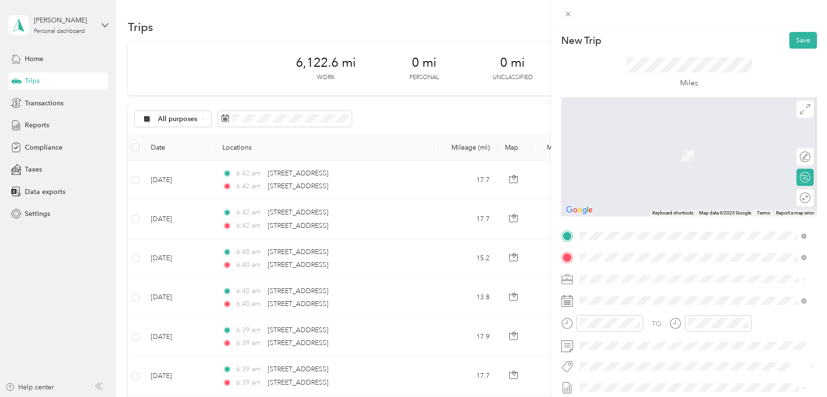
click at [626, 291] on span "[STREET_ADDRESS][US_STATE]" at bounding box center [645, 292] width 95 height 9
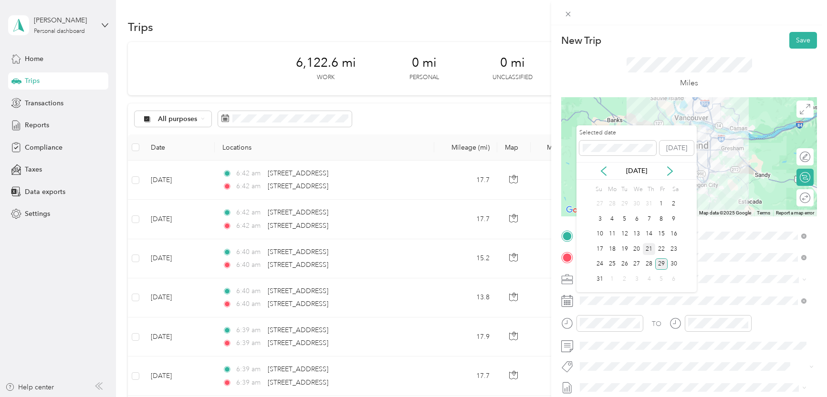
click at [649, 248] on div "21" at bounding box center [649, 249] width 12 height 12
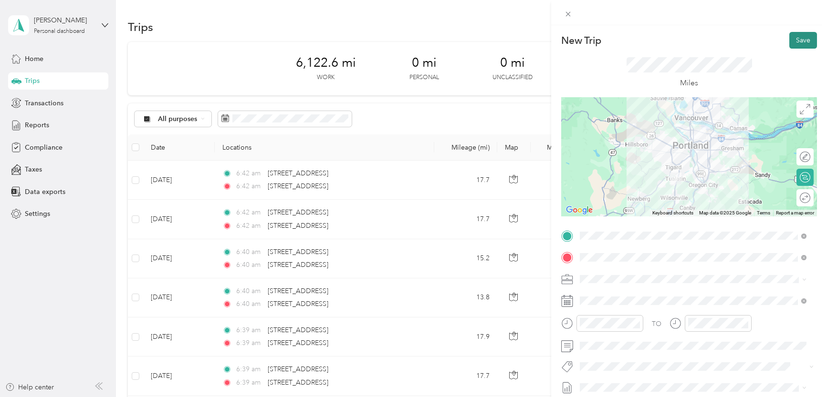
click at [800, 37] on button "Save" at bounding box center [803, 40] width 28 height 17
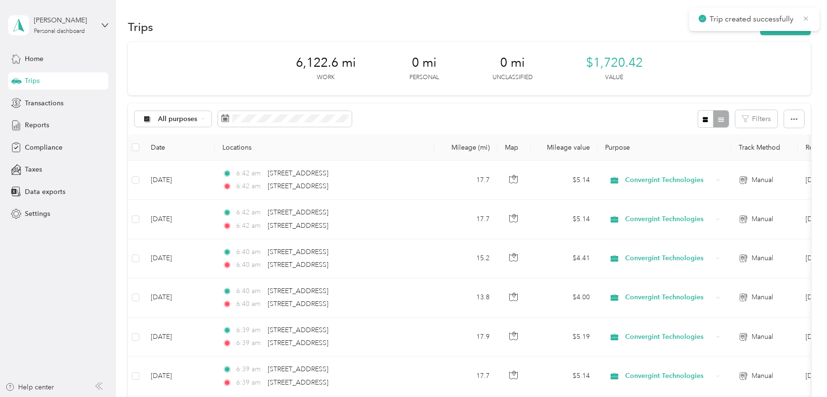
click at [805, 18] on icon at bounding box center [806, 18] width 4 height 4
click at [797, 23] on button "New trip" at bounding box center [785, 27] width 51 height 17
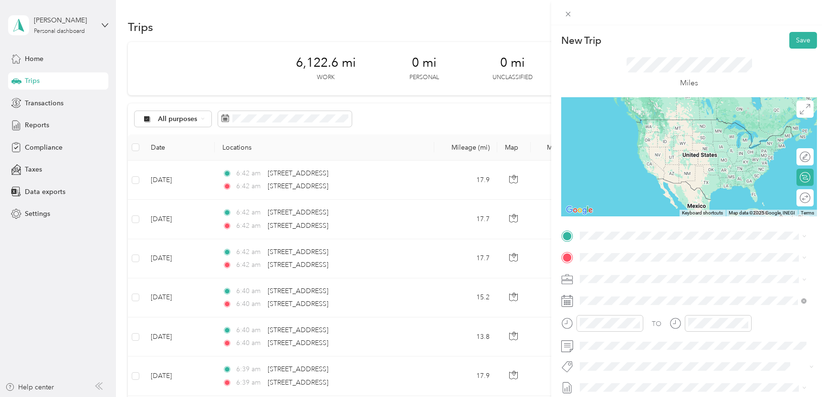
click at [620, 273] on span "[STREET_ADDRESS][US_STATE]" at bounding box center [645, 268] width 95 height 9
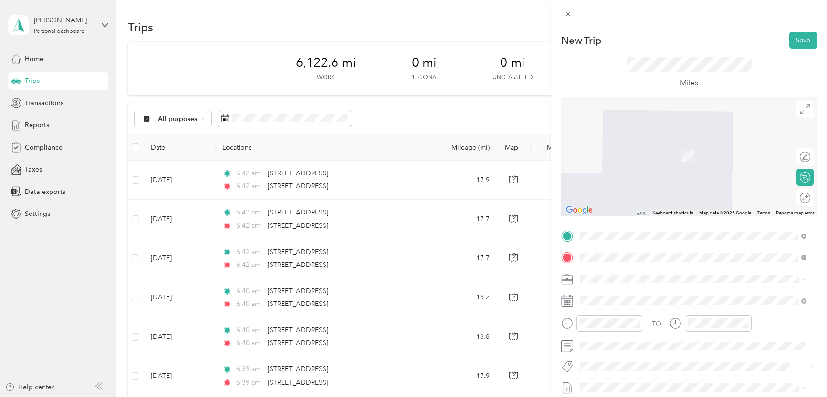
click at [636, 141] on span "[STREET_ADDRESS][US_STATE]" at bounding box center [645, 141] width 95 height 9
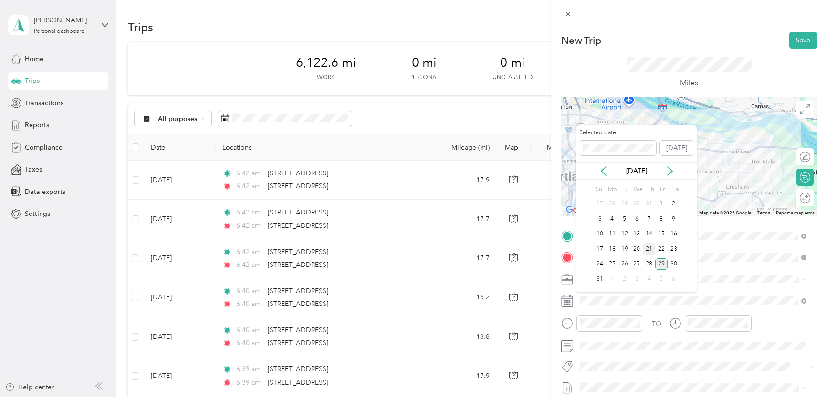
click at [644, 248] on div "21" at bounding box center [649, 249] width 12 height 12
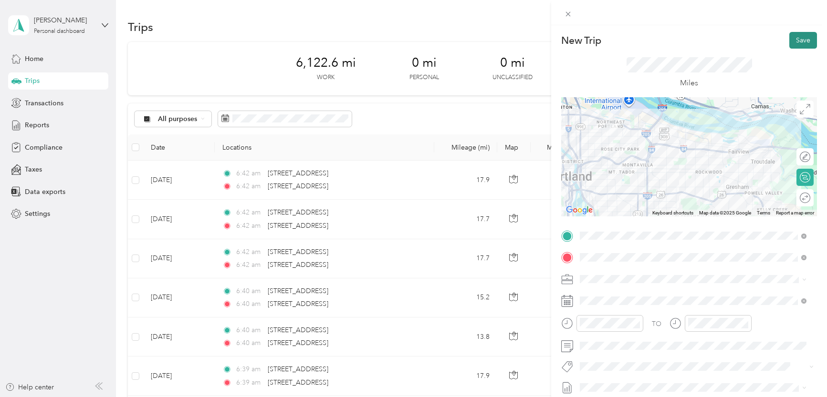
click at [808, 39] on button "Save" at bounding box center [803, 40] width 28 height 17
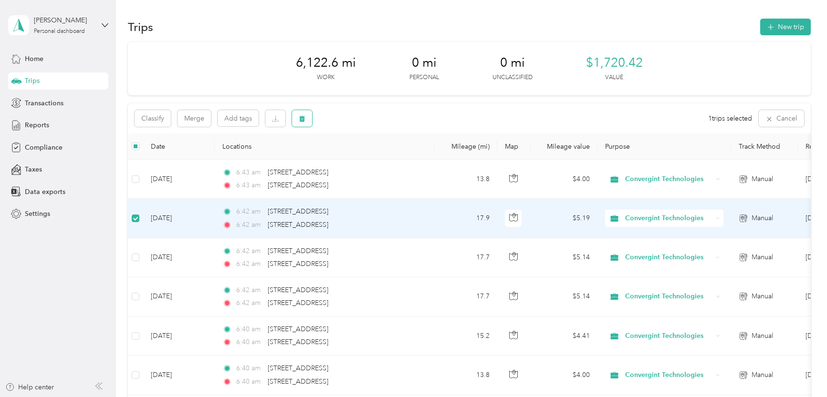
click at [293, 116] on button "button" at bounding box center [302, 118] width 20 height 17
click at [365, 156] on button "Yes" at bounding box center [373, 158] width 19 height 15
click at [302, 117] on icon "button" at bounding box center [302, 119] width 6 height 6
click at [372, 160] on button "Yes" at bounding box center [373, 158] width 19 height 15
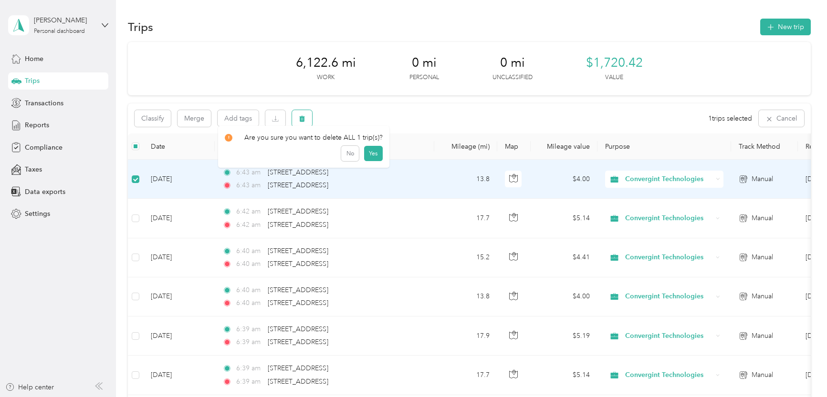
click at [301, 120] on icon "button" at bounding box center [302, 119] width 6 height 6
click at [374, 163] on button "Yes" at bounding box center [373, 158] width 19 height 15
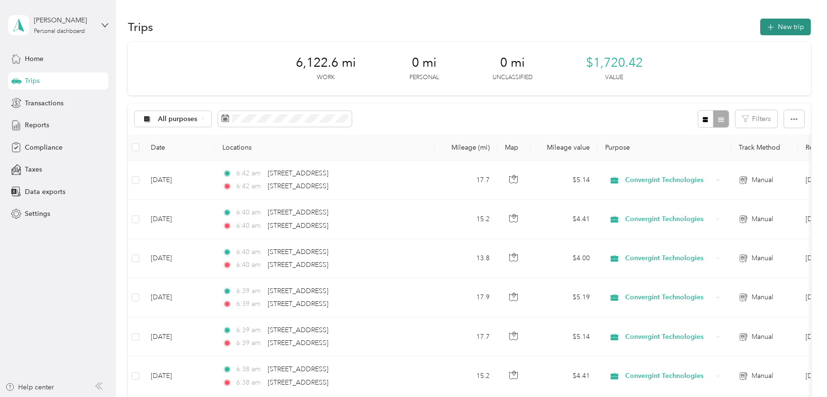
click at [784, 27] on button "New trip" at bounding box center [785, 27] width 51 height 17
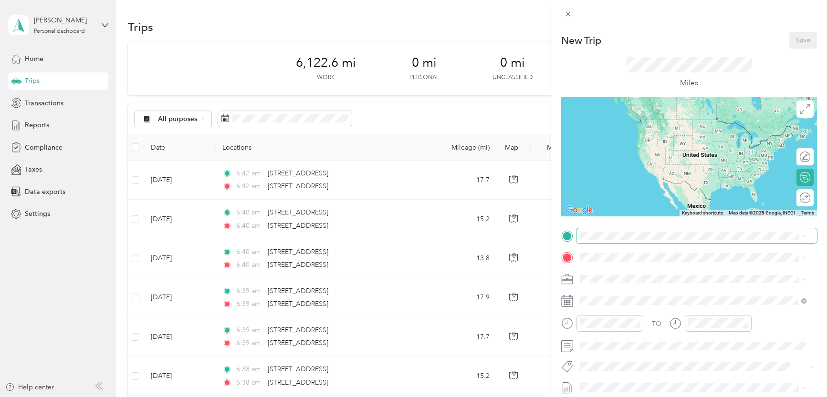
click at [593, 240] on span at bounding box center [696, 236] width 240 height 15
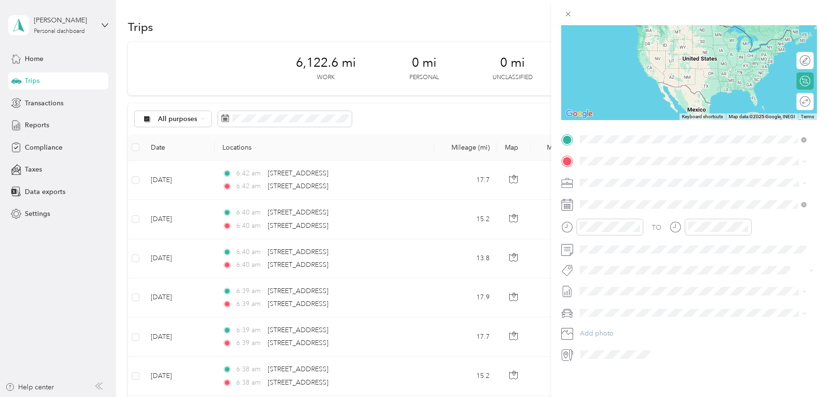
click at [625, 174] on div "[STREET_ADDRESS][US_STATE]" at bounding box center [693, 167] width 220 height 13
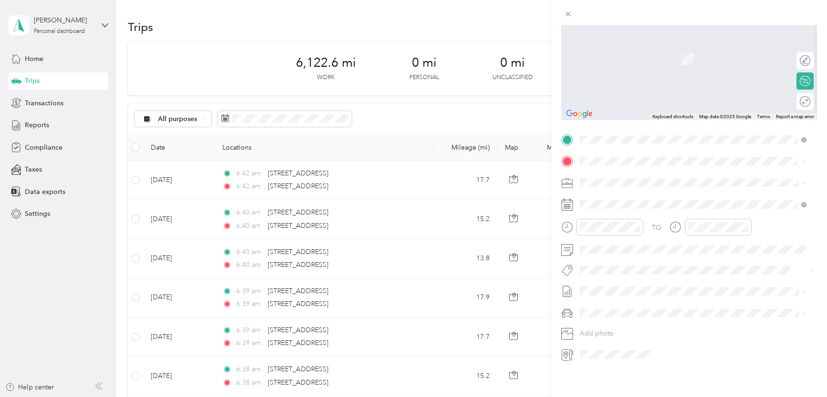
click at [654, 193] on span "[STREET_ADDRESS][US_STATE]" at bounding box center [645, 188] width 95 height 9
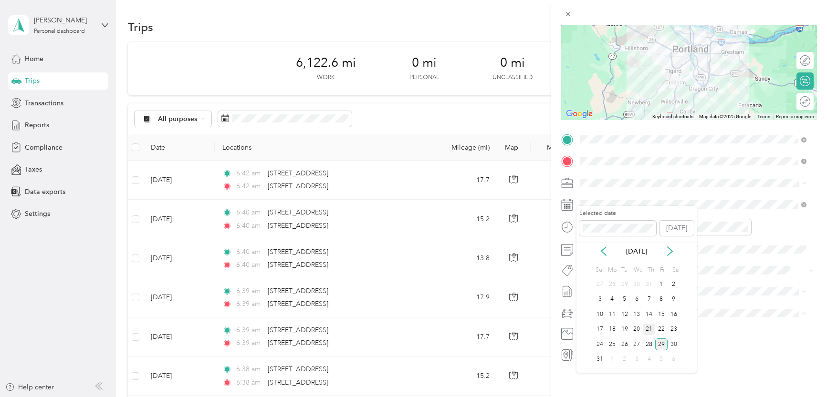
click at [647, 328] on div "21" at bounding box center [649, 330] width 12 height 12
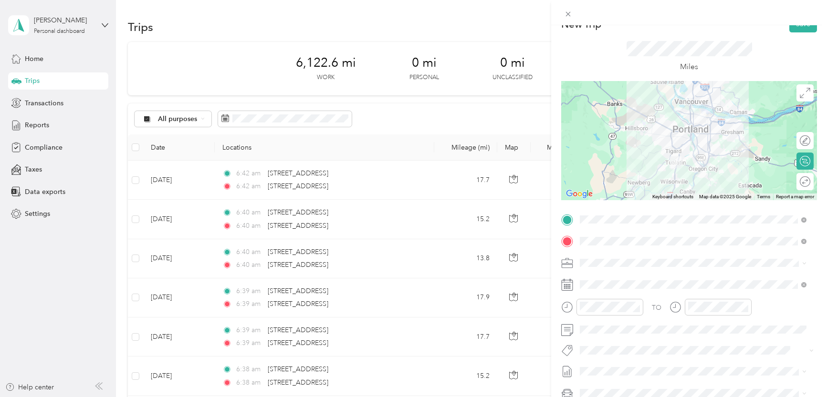
scroll to position [0, 0]
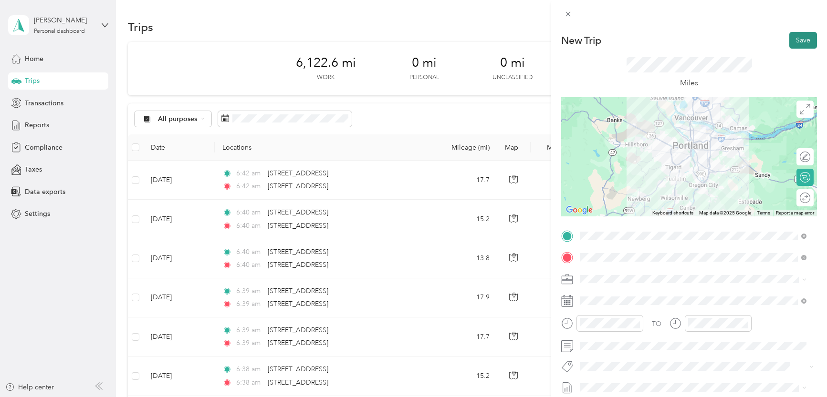
click at [797, 36] on button "Save" at bounding box center [803, 40] width 28 height 17
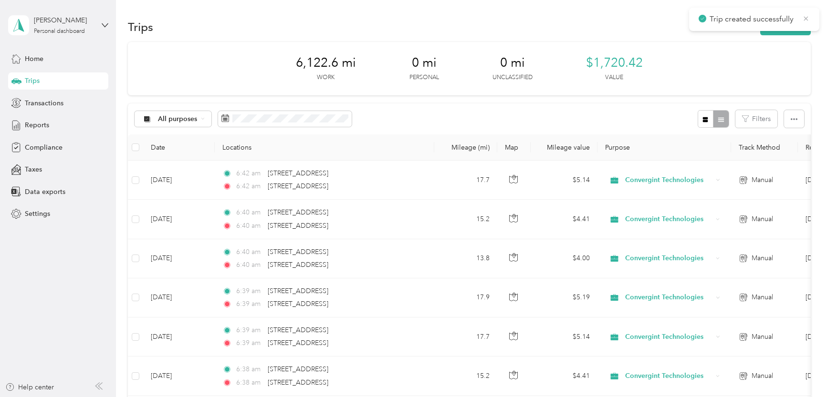
click at [808, 17] on icon at bounding box center [806, 18] width 8 height 9
click at [797, 25] on button "New trip" at bounding box center [785, 27] width 51 height 17
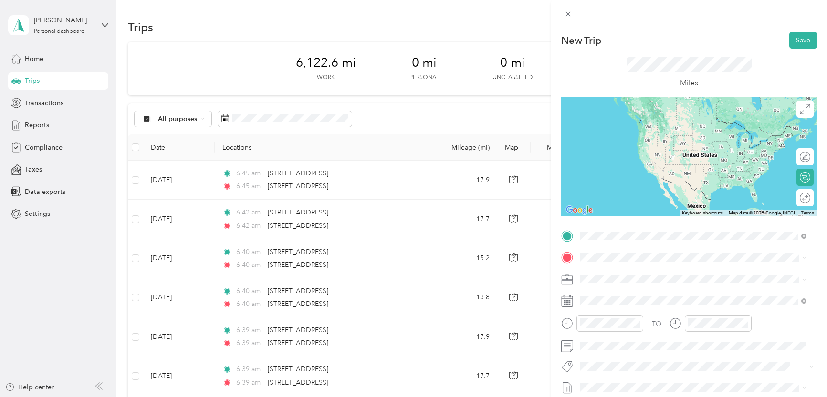
click at [622, 271] on span "[STREET_ADDRESS][US_STATE]" at bounding box center [645, 270] width 95 height 9
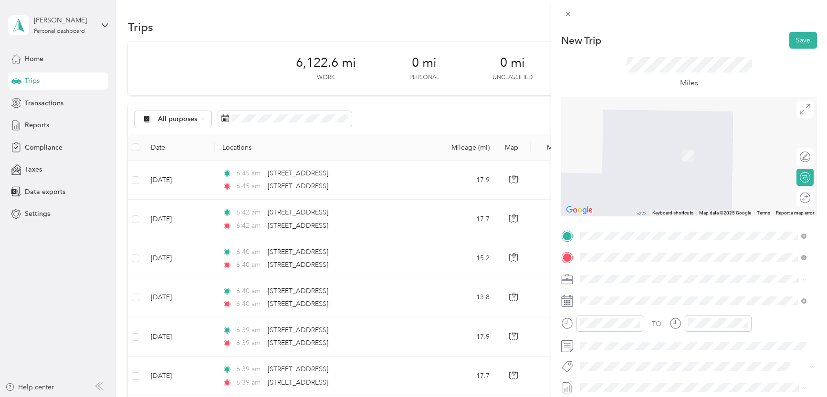
click at [651, 145] on span "[STREET_ADDRESS][US_STATE]" at bounding box center [645, 141] width 95 height 9
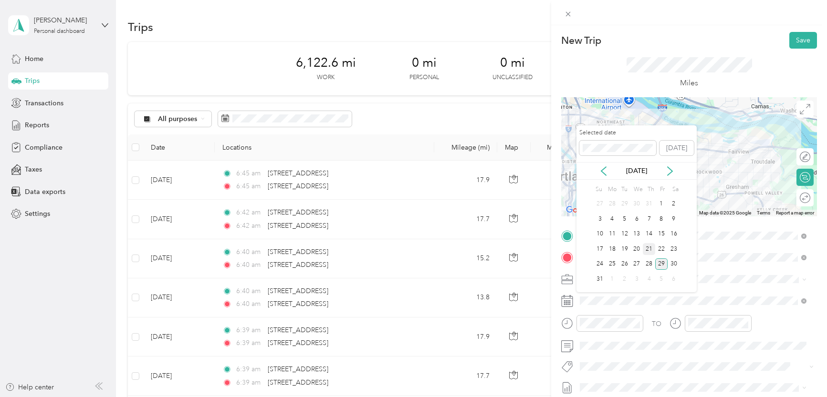
click at [650, 245] on div "21" at bounding box center [649, 249] width 12 height 12
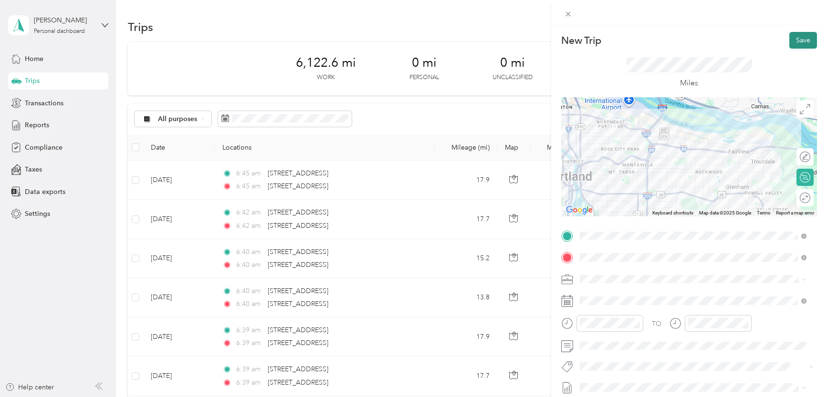
click at [804, 42] on button "Save" at bounding box center [803, 40] width 28 height 17
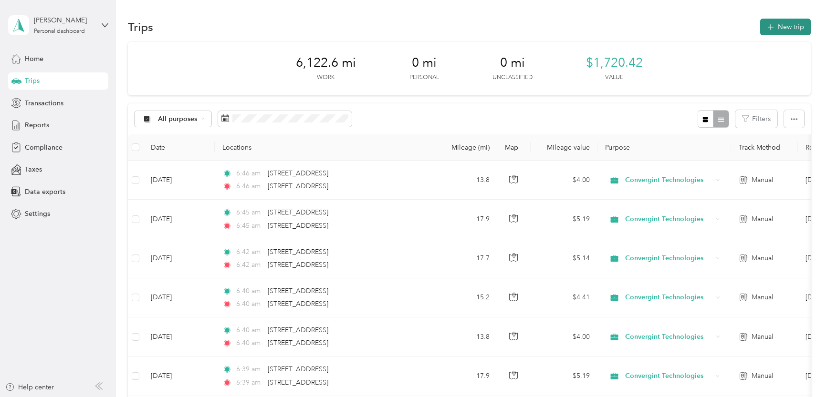
click at [790, 25] on button "New trip" at bounding box center [785, 27] width 51 height 17
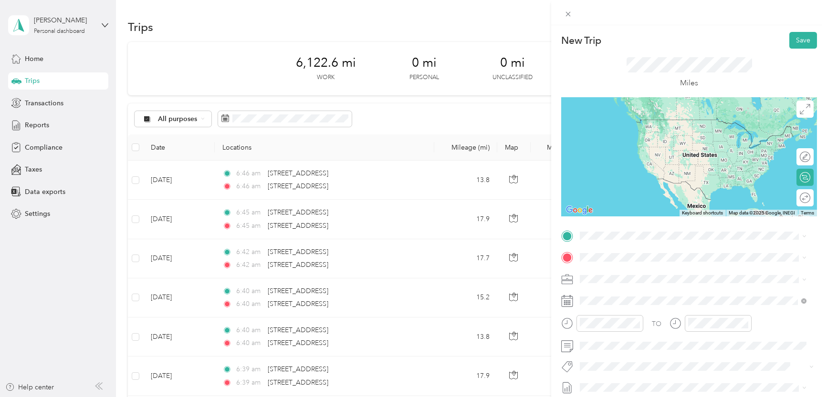
click at [616, 273] on span "[STREET_ADDRESS][US_STATE]" at bounding box center [645, 269] width 95 height 9
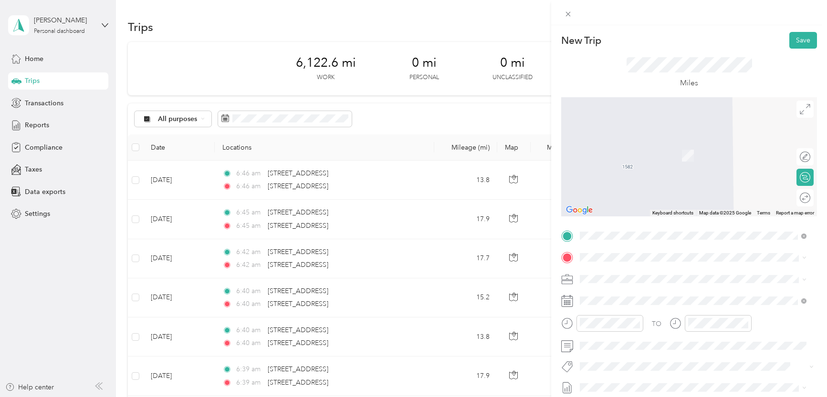
click at [664, 291] on span "[STREET_ADDRESS][US_STATE]" at bounding box center [645, 291] width 95 height 9
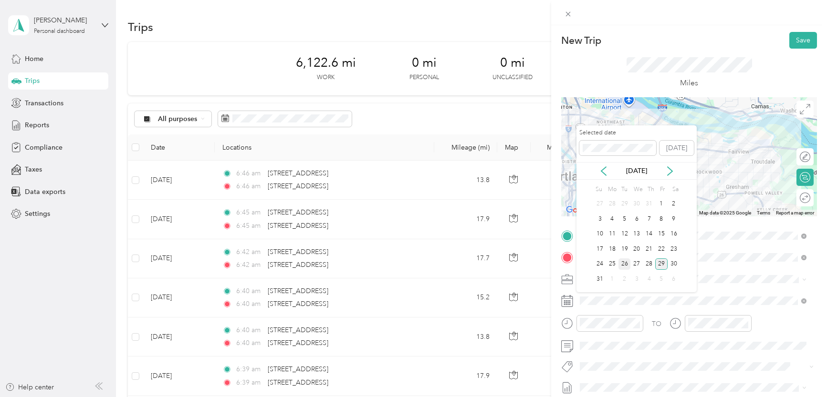
click at [623, 260] on div "26" at bounding box center [624, 265] width 12 height 12
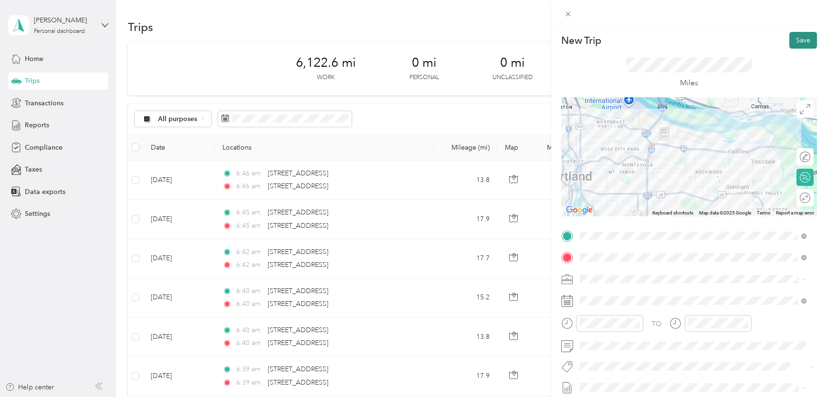
click at [803, 39] on button "Save" at bounding box center [803, 40] width 28 height 17
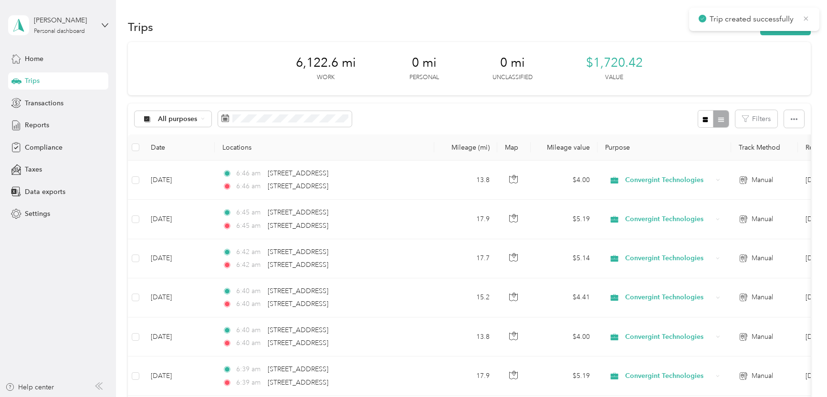
click at [807, 19] on icon at bounding box center [806, 18] width 8 height 9
click at [792, 26] on button "New trip" at bounding box center [785, 27] width 51 height 17
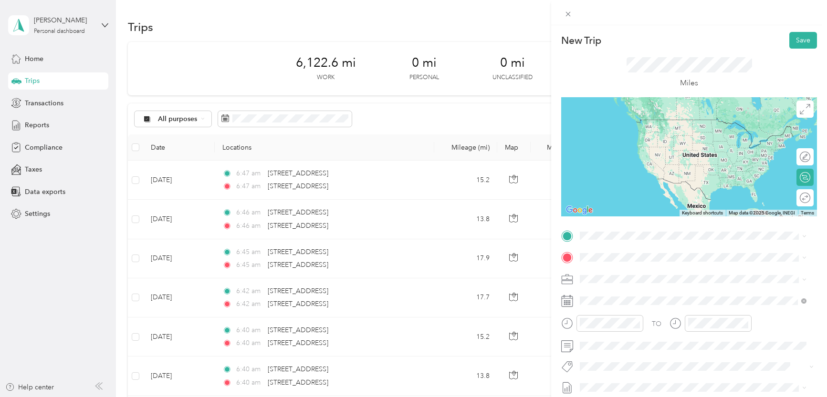
click at [635, 272] on span "[STREET_ADDRESS][US_STATE]" at bounding box center [645, 267] width 95 height 9
click at [664, 269] on span "[STREET_ADDRESS][US_STATE]" at bounding box center [645, 270] width 95 height 9
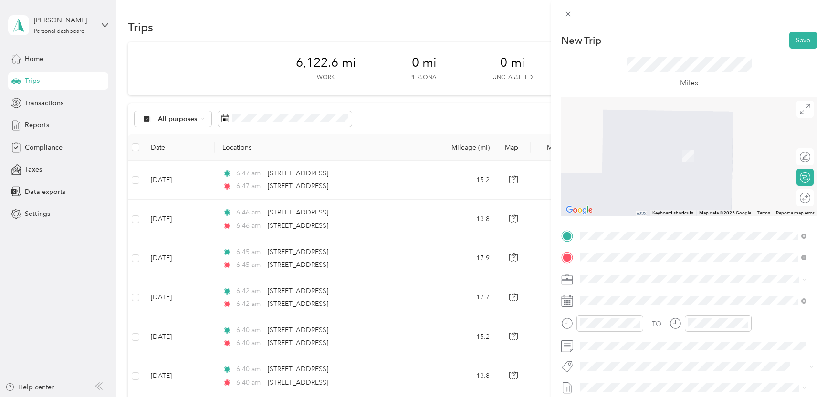
click at [634, 145] on span "[STREET_ADDRESS][US_STATE]" at bounding box center [645, 141] width 95 height 9
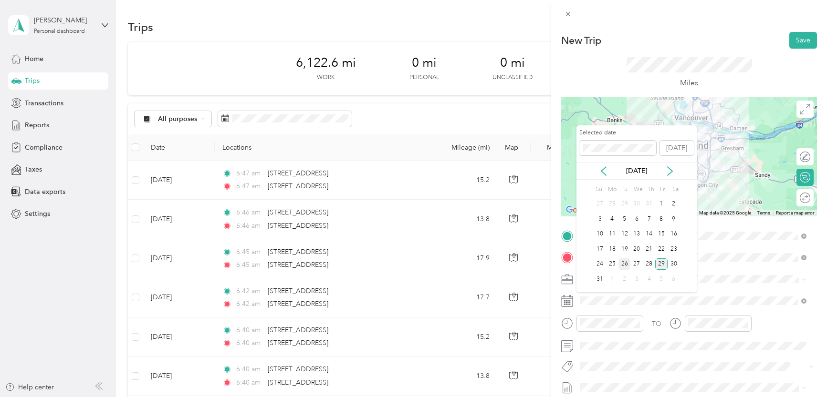
click at [623, 261] on div "26" at bounding box center [624, 265] width 12 height 12
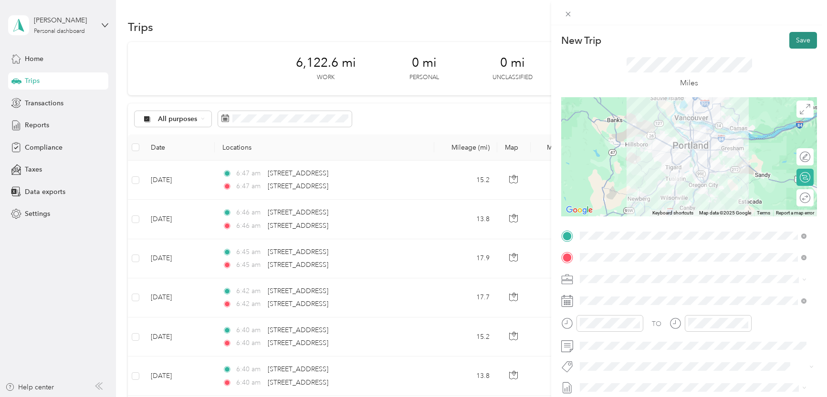
click at [796, 39] on button "Save" at bounding box center [803, 40] width 28 height 17
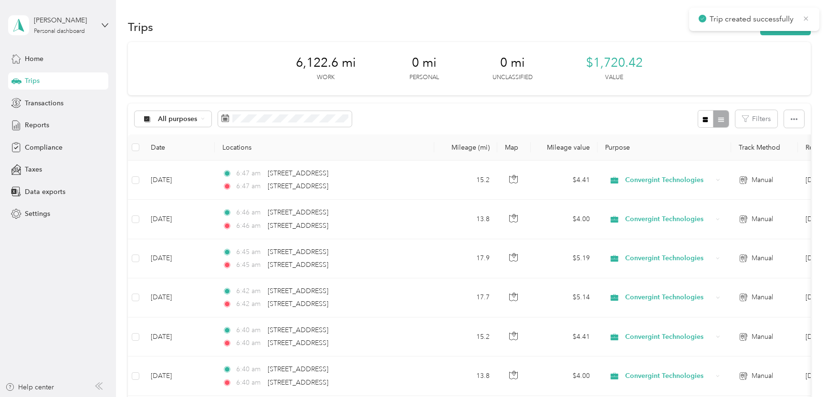
click at [806, 18] on icon at bounding box center [806, 18] width 4 height 4
click at [797, 22] on button "New trip" at bounding box center [785, 27] width 51 height 17
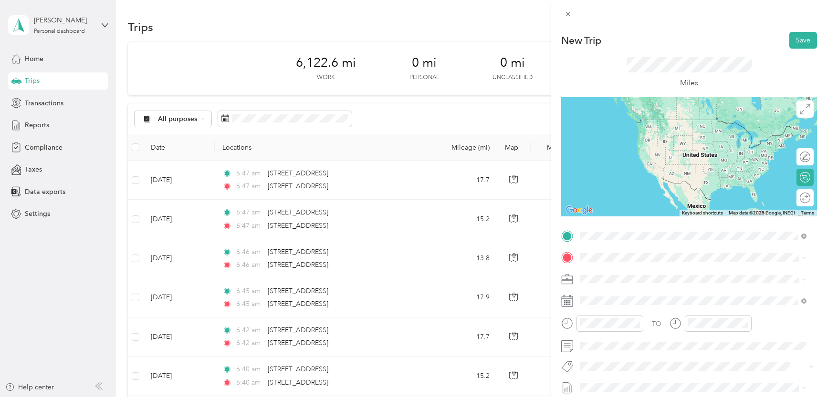
click at [622, 275] on span "[STREET_ADDRESS][US_STATE]" at bounding box center [645, 270] width 95 height 9
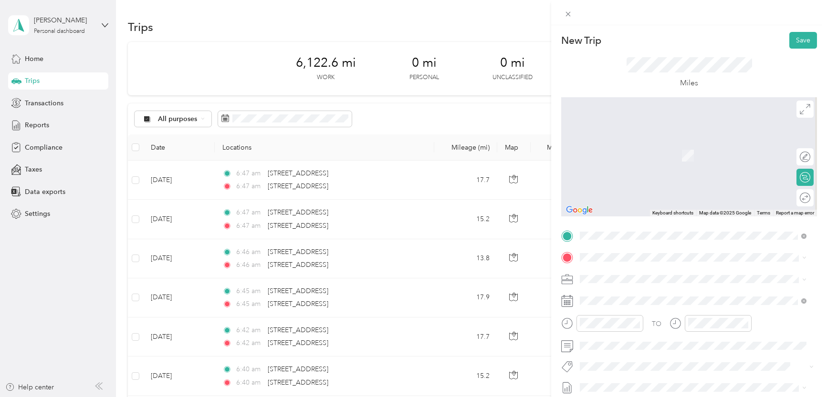
click at [630, 295] on span "[STREET_ADDRESS][US_STATE]" at bounding box center [645, 291] width 95 height 9
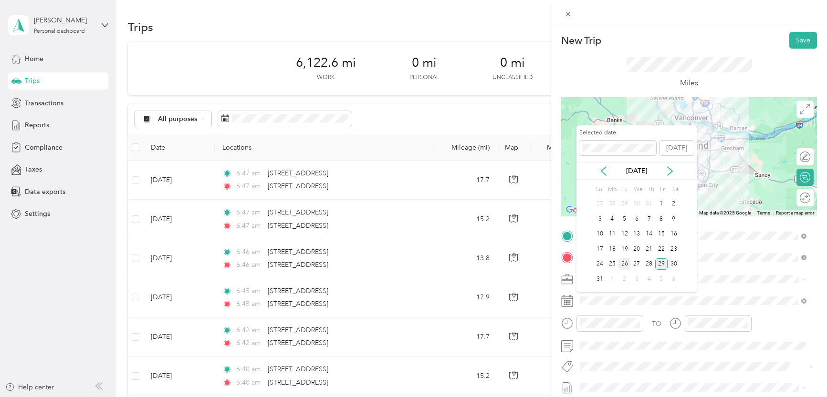
click at [624, 266] on div "26" at bounding box center [624, 265] width 12 height 12
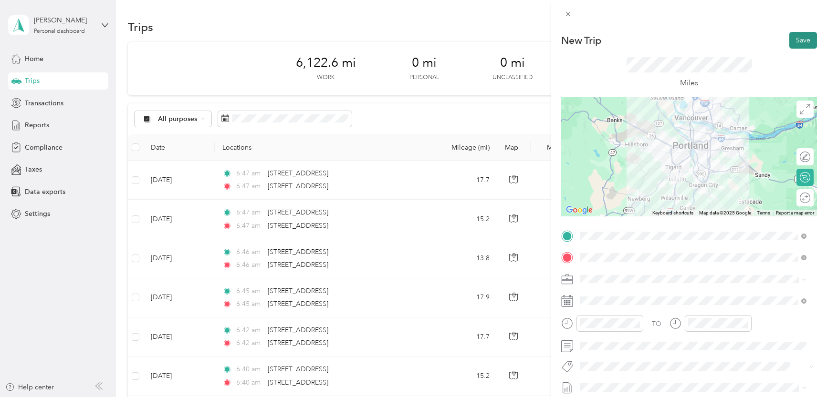
click at [802, 40] on button "Save" at bounding box center [803, 40] width 28 height 17
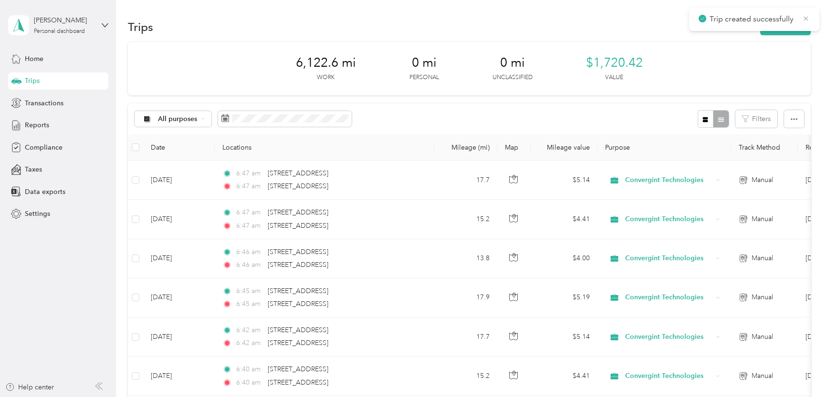
click at [806, 18] on icon at bounding box center [806, 18] width 4 height 4
click at [799, 22] on button "New trip" at bounding box center [785, 27] width 51 height 17
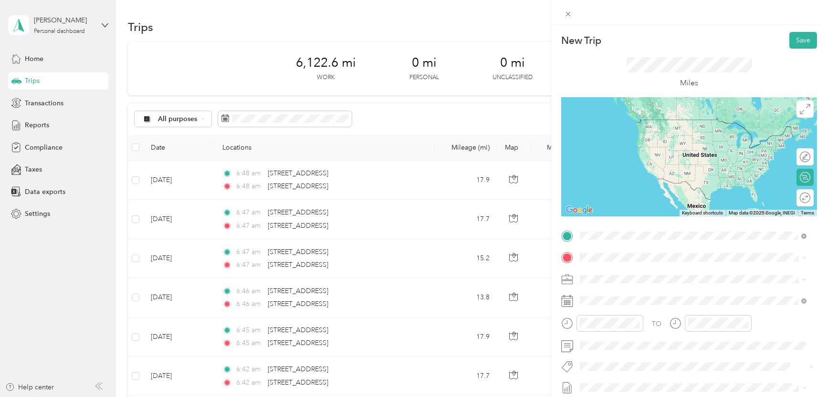
click at [630, 275] on span "[STREET_ADDRESS][US_STATE]" at bounding box center [645, 270] width 95 height 9
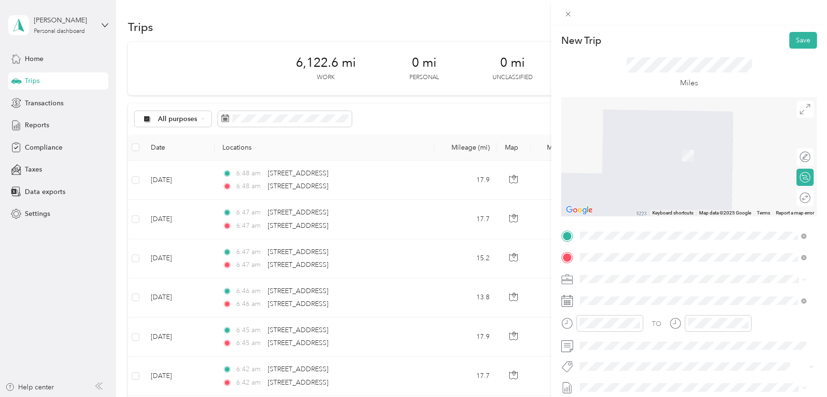
click at [676, 141] on span "[STREET_ADDRESS][US_STATE]" at bounding box center [645, 141] width 95 height 9
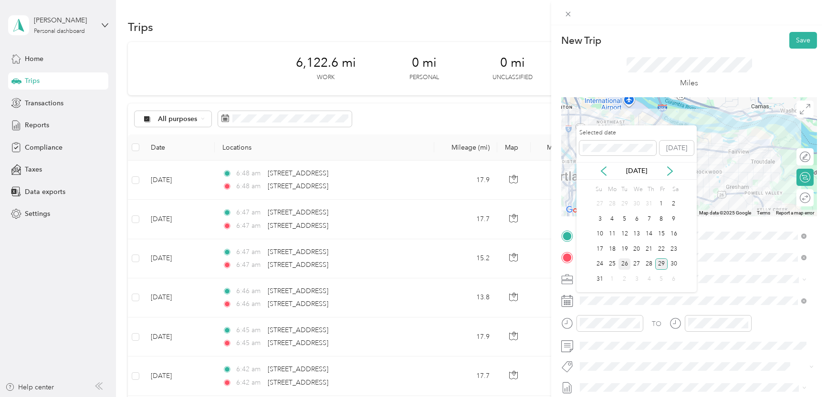
click at [622, 261] on div "26" at bounding box center [624, 265] width 12 height 12
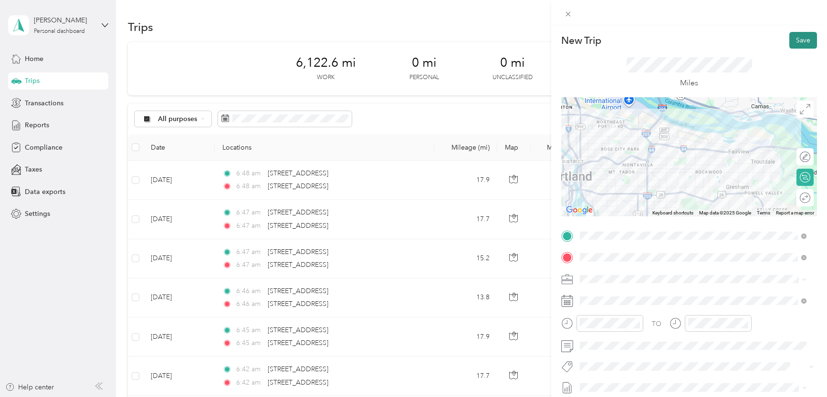
click at [803, 40] on button "Save" at bounding box center [803, 40] width 28 height 17
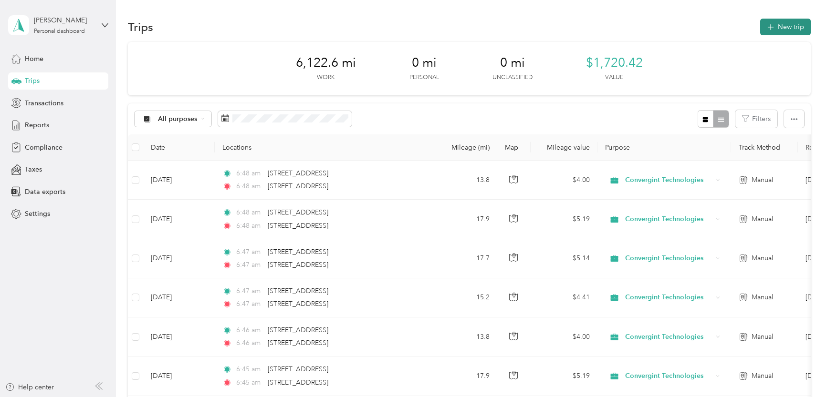
click at [781, 31] on button "New trip" at bounding box center [785, 27] width 51 height 17
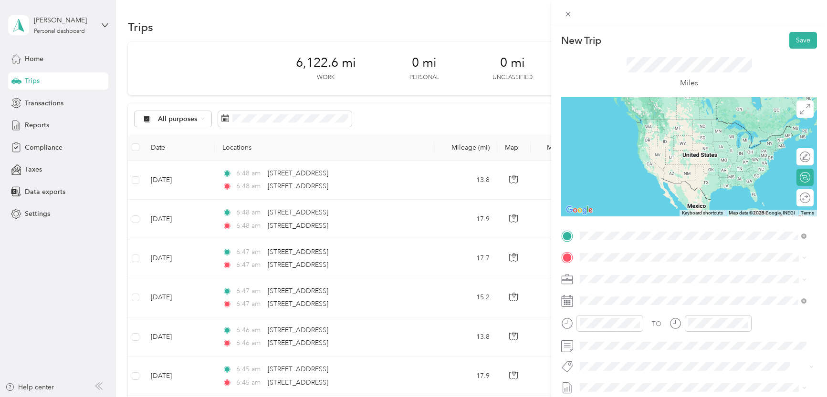
click at [672, 272] on span "[STREET_ADDRESS][US_STATE]" at bounding box center [645, 270] width 95 height 9
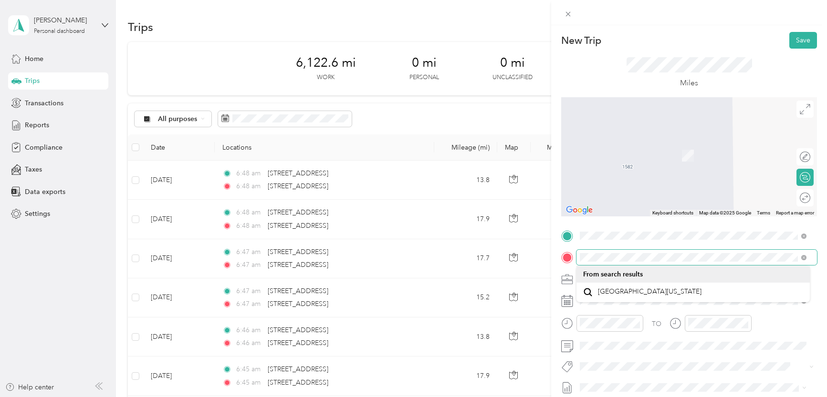
click at [602, 249] on div "TO Add photo" at bounding box center [689, 344] width 256 height 230
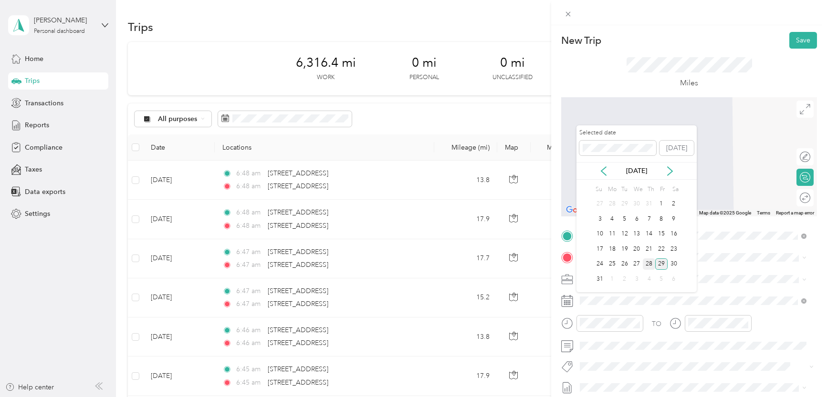
click at [648, 267] on div "28" at bounding box center [649, 265] width 12 height 12
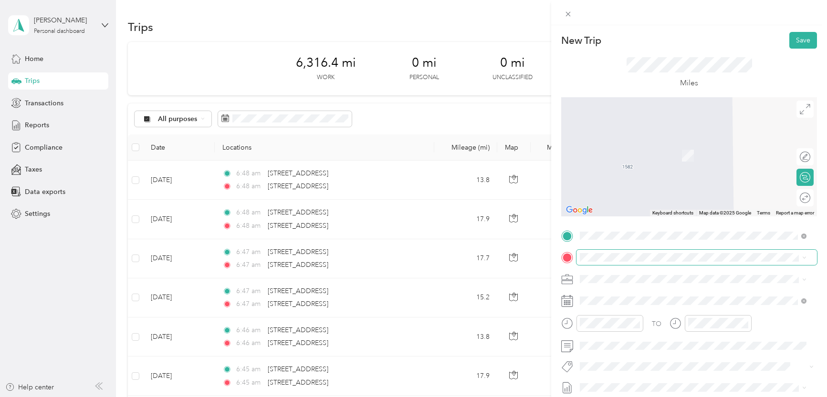
click at [598, 262] on span at bounding box center [696, 257] width 240 height 15
click at [598, 253] on span at bounding box center [696, 257] width 240 height 15
click at [600, 253] on span at bounding box center [696, 257] width 240 height 15
click at [626, 262] on span at bounding box center [696, 257] width 240 height 15
click at [571, 14] on icon at bounding box center [568, 14] width 8 height 8
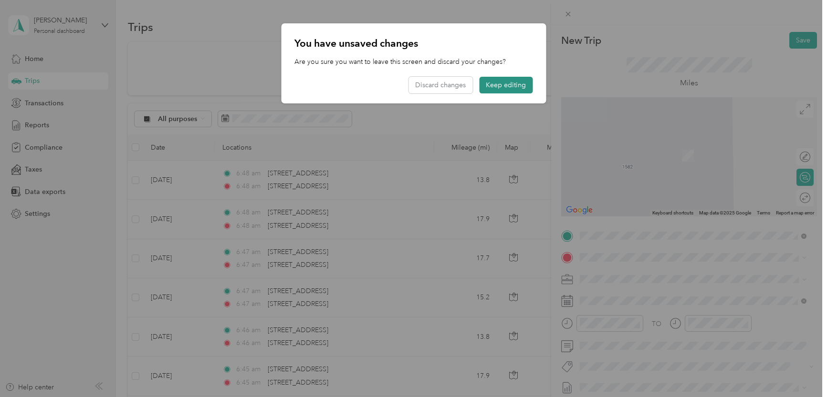
click at [508, 86] on button "Keep editing" at bounding box center [505, 85] width 53 height 17
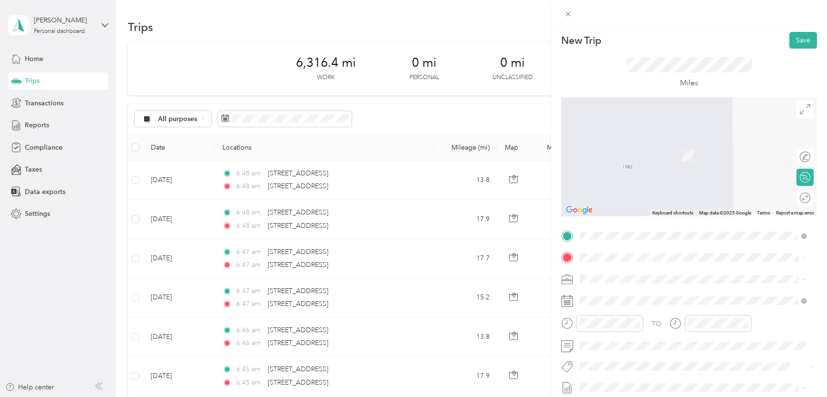
click at [732, 15] on div at bounding box center [689, 12] width 276 height 25
click at [625, 295] on span "[STREET_ADDRESS][PERSON_NAME][US_STATE]" at bounding box center [672, 292] width 148 height 9
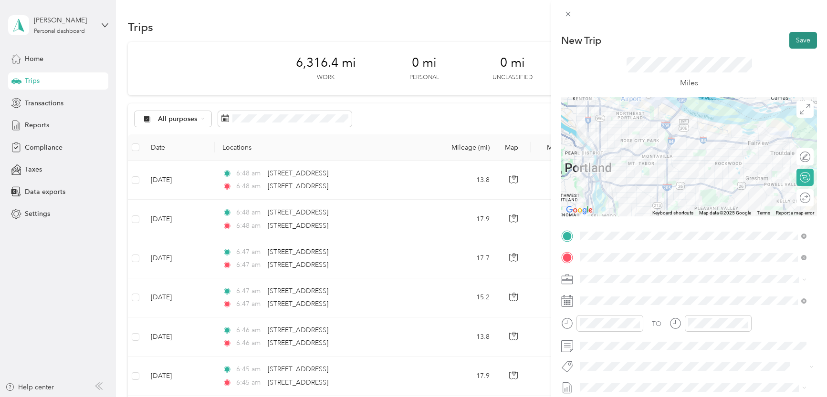
click at [797, 36] on button "Save" at bounding box center [803, 40] width 28 height 17
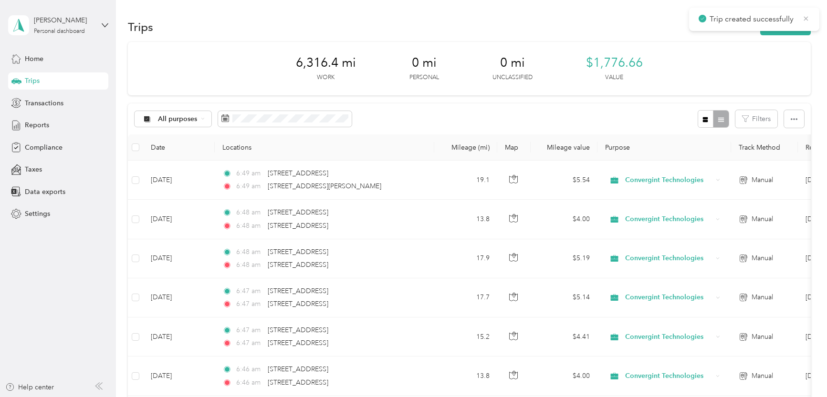
click at [807, 18] on icon at bounding box center [806, 18] width 8 height 9
click at [792, 24] on button "New trip" at bounding box center [785, 27] width 51 height 17
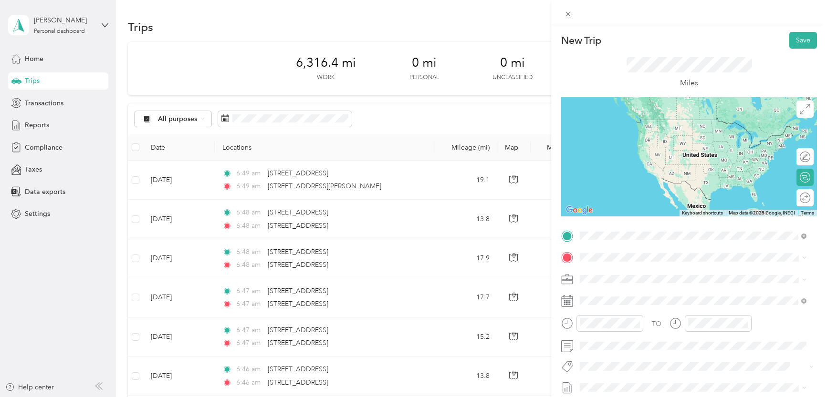
click at [646, 268] on span "[STREET_ADDRESS][PERSON_NAME][US_STATE]" at bounding box center [672, 270] width 148 height 9
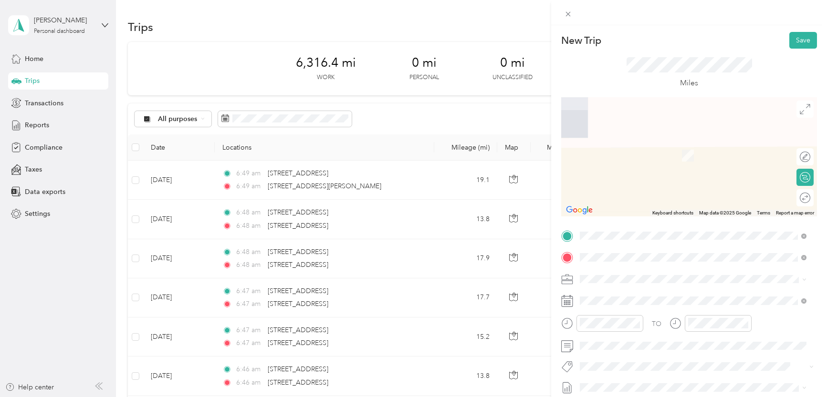
click at [609, 146] on span "[STREET_ADDRESS][US_STATE]" at bounding box center [645, 141] width 95 height 9
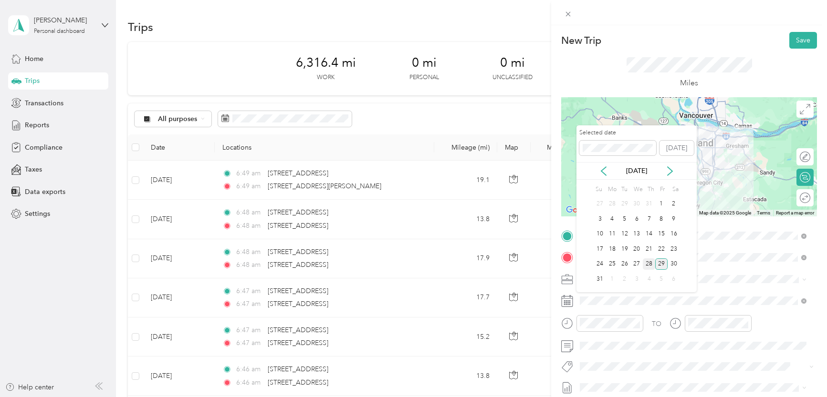
click at [648, 264] on div "28" at bounding box center [649, 265] width 12 height 12
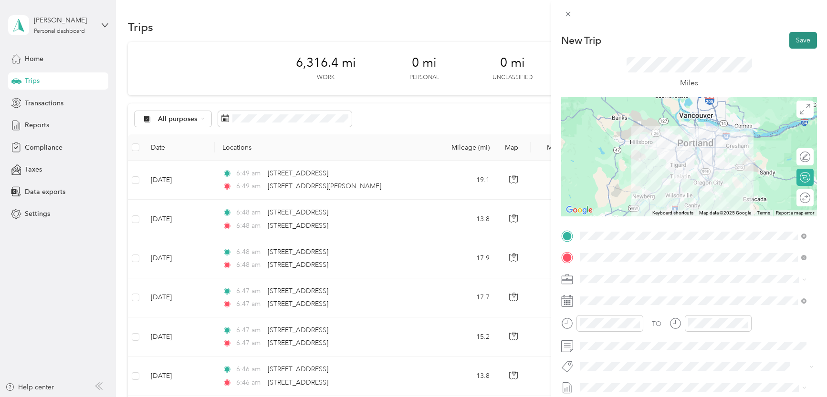
click at [796, 40] on button "Save" at bounding box center [803, 40] width 28 height 17
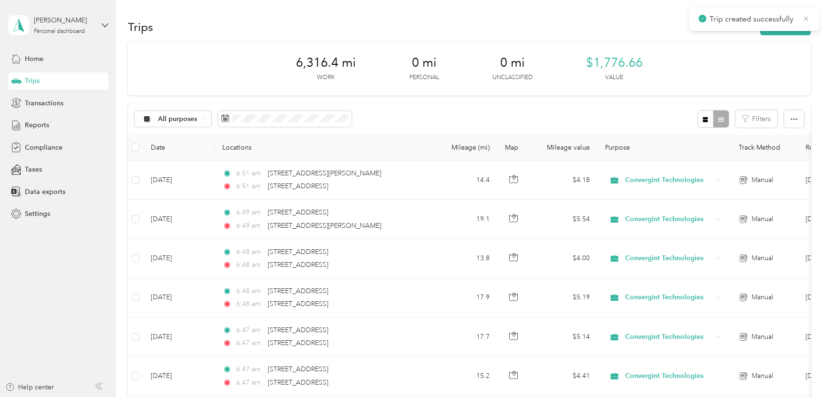
click at [807, 20] on icon at bounding box center [806, 18] width 4 height 4
